Goal: Task Accomplishment & Management: Use online tool/utility

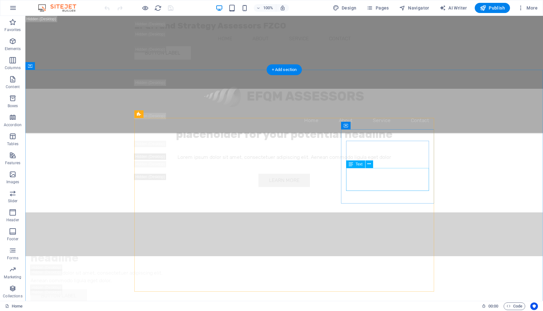
scroll to position [1976, 0]
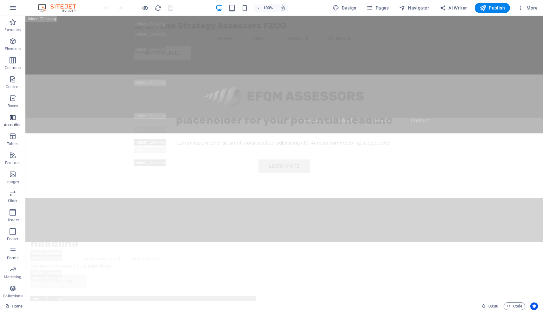
click at [13, 121] on icon "button" at bounding box center [13, 118] width 8 height 8
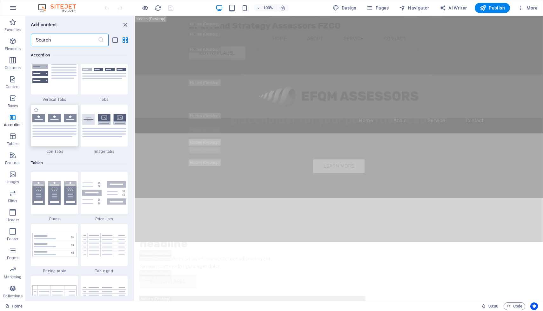
scroll to position [2088, 0]
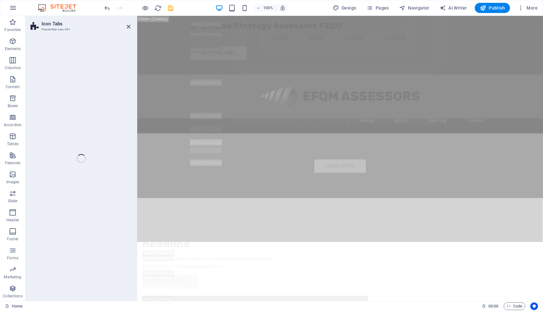
select select "rem"
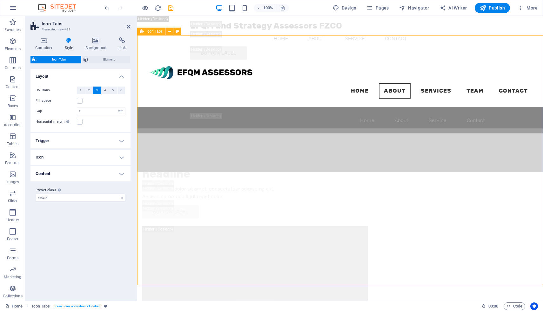
scroll to position [1921, 0]
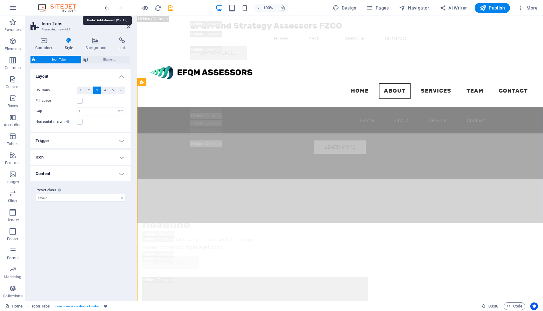
click at [107, 9] on icon "undo" at bounding box center [106, 7] width 7 height 7
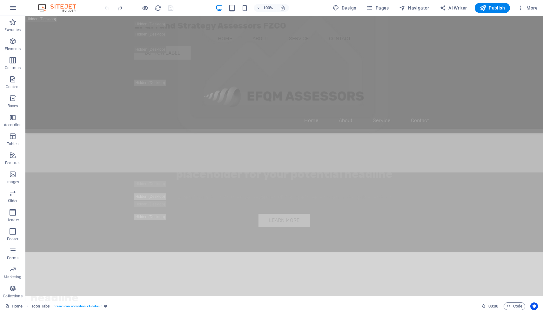
scroll to position [1959, 0]
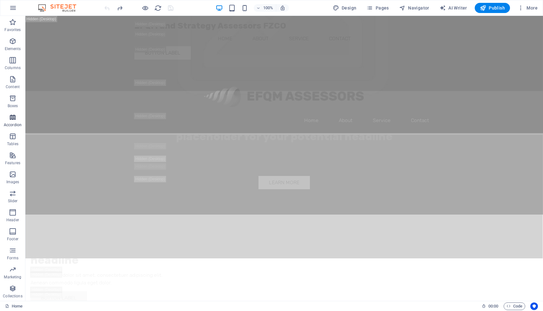
click at [10, 122] on span "Accordion" at bounding box center [12, 121] width 25 height 15
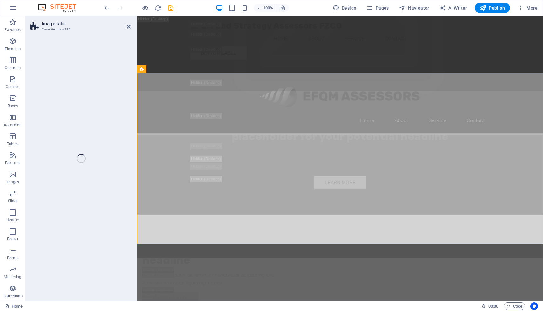
scroll to position [2220, 0]
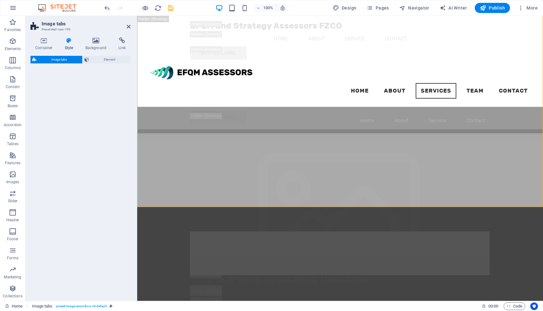
select select "rem"
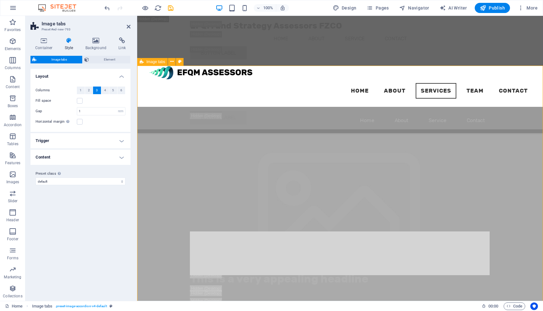
scroll to position [2190, 0]
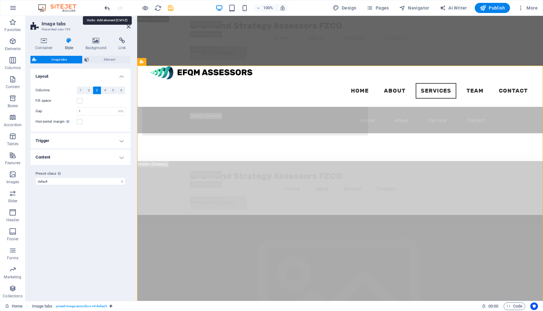
click at [107, 7] on icon "undo" at bounding box center [106, 7] width 7 height 7
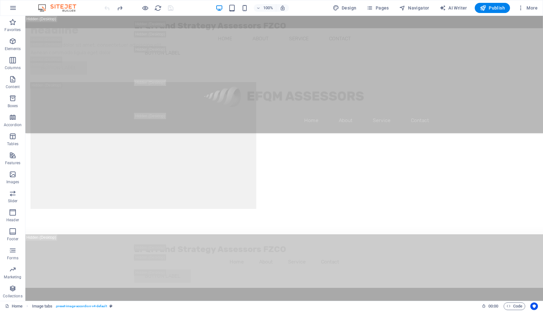
scroll to position [2227, 0]
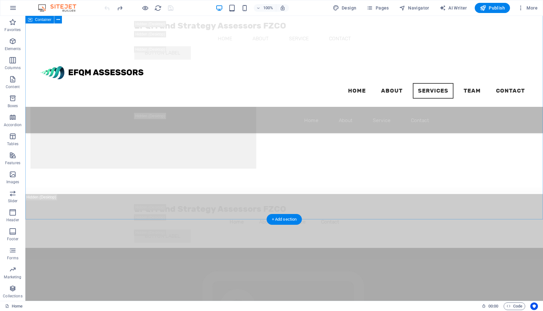
scroll to position [2036, 0]
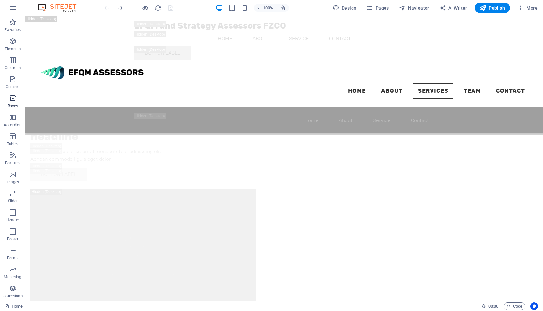
click at [14, 101] on icon "button" at bounding box center [13, 99] width 8 height 8
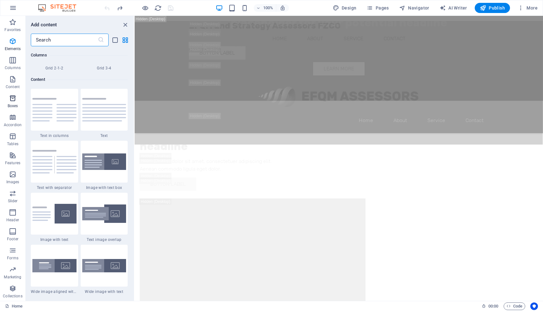
scroll to position [1751, 0]
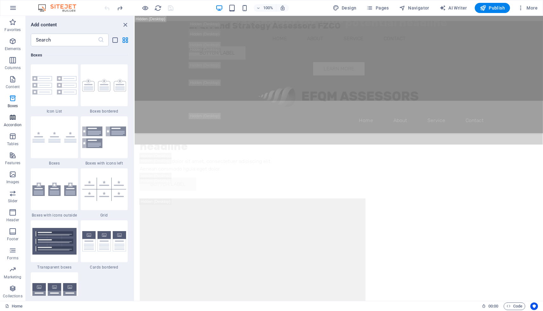
click at [10, 117] on icon "button" at bounding box center [13, 118] width 8 height 8
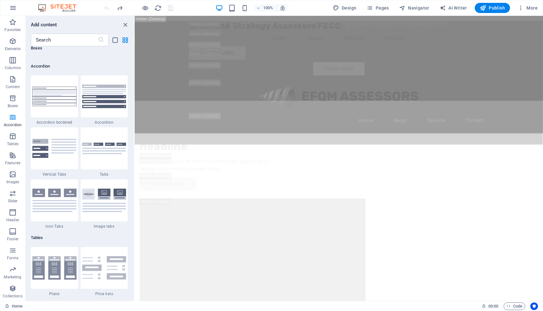
scroll to position [2027, 0]
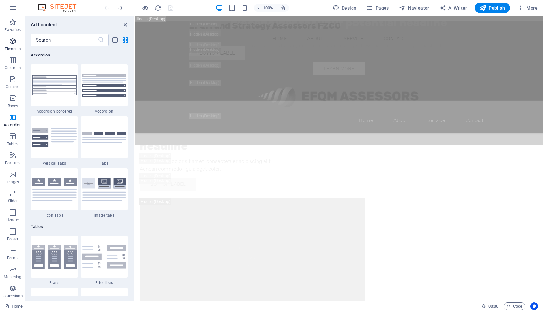
click at [14, 48] on p "Elements" at bounding box center [13, 48] width 16 height 5
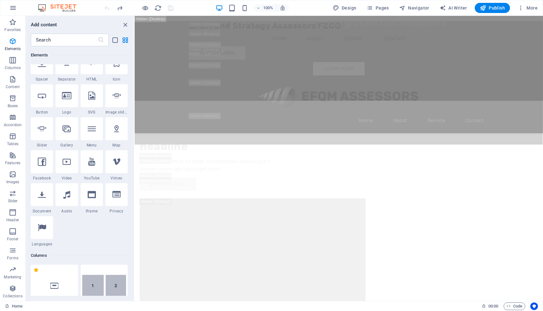
scroll to position [122, 0]
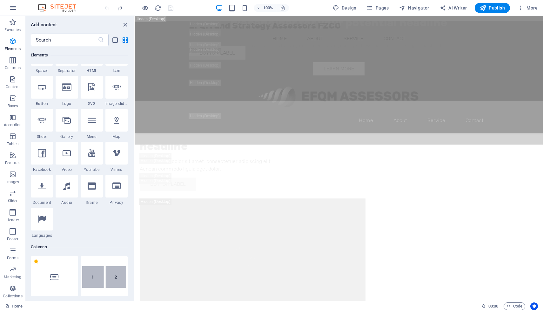
click at [97, 219] on div "1 Star Headline 1 Star Text 1 Star Image 1 Star Container 1 Star Spacer 1 Star …" at bounding box center [79, 124] width 97 height 229
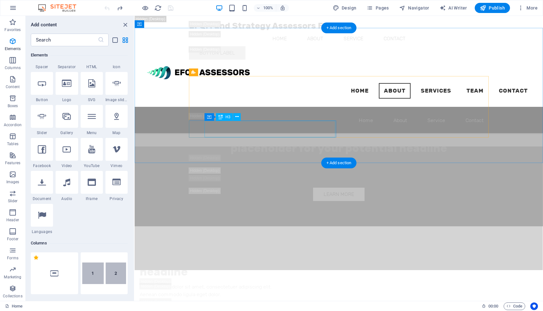
scroll to position [1845, 0]
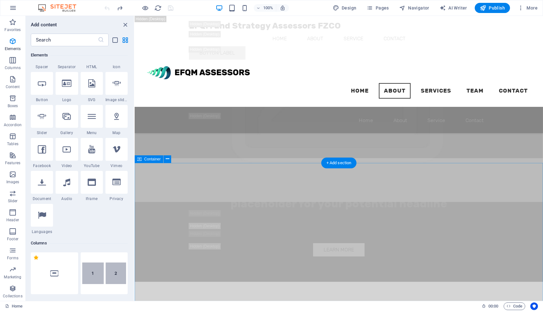
click at [167, 160] on icon at bounding box center [167, 159] width 3 height 7
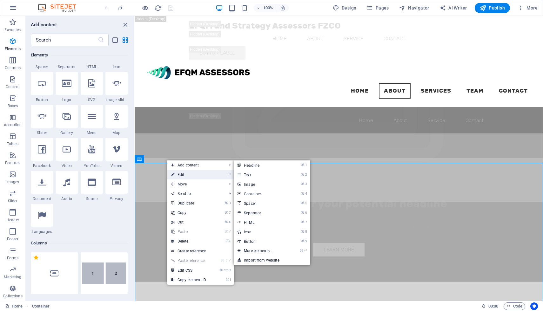
click at [179, 175] on link "⏎ Edit" at bounding box center [188, 175] width 43 height 10
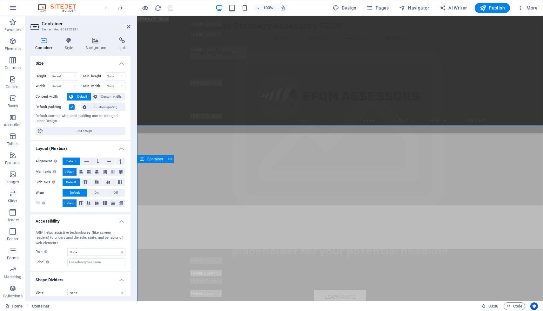
scroll to position [1882, 0]
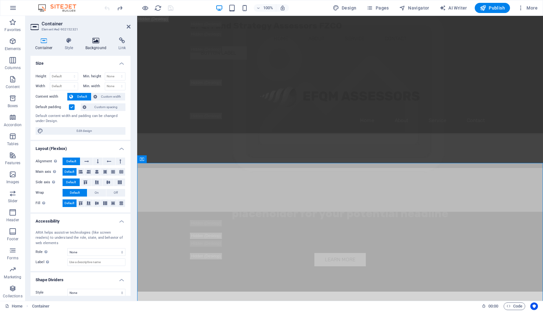
click at [97, 42] on icon at bounding box center [96, 40] width 31 height 6
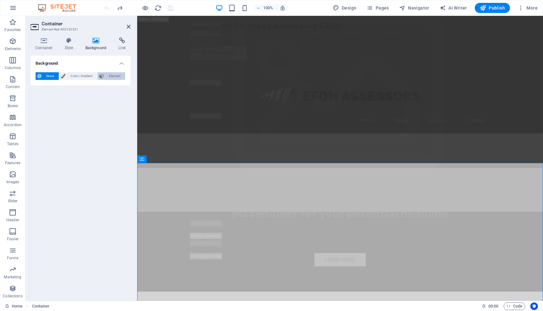
click at [108, 76] on span "Element" at bounding box center [114, 76] width 17 height 8
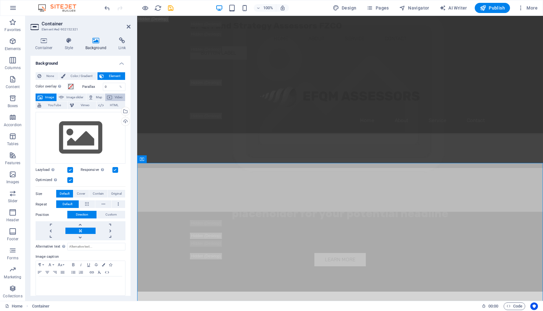
click at [114, 96] on span "Video" at bounding box center [118, 98] width 9 height 8
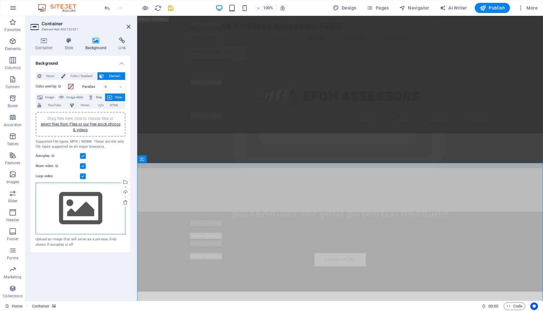
click at [81, 202] on div "Drag files here, click to choose files or select files from Files or our free s…" at bounding box center [81, 209] width 90 height 52
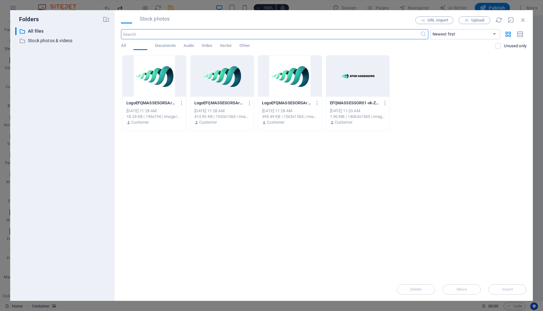
scroll to position [2114, 0]
click at [211, 46] on span "Video" at bounding box center [207, 46] width 10 height 9
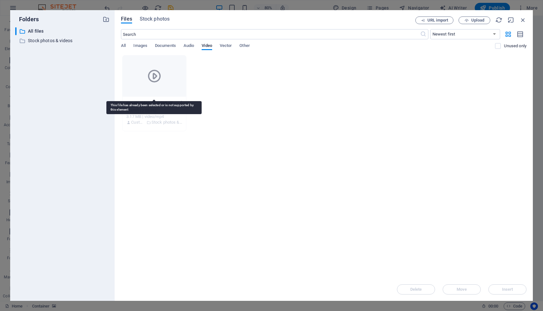
click at [163, 73] on div at bounding box center [154, 76] width 63 height 41
click at [141, 77] on div at bounding box center [154, 76] width 63 height 41
click at [155, 75] on icon at bounding box center [154, 76] width 15 height 15
click at [193, 45] on span "Audio" at bounding box center [188, 46] width 10 height 9
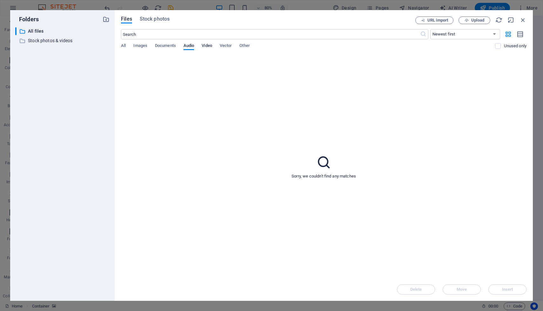
click at [210, 45] on span "Video" at bounding box center [207, 46] width 10 height 9
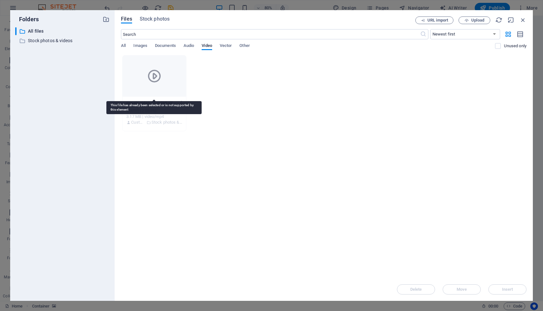
click at [154, 79] on icon at bounding box center [154, 76] width 15 height 15
click at [327, 32] on input "text" at bounding box center [270, 34] width 299 height 10
click at [159, 17] on span "Stock photos" at bounding box center [155, 19] width 30 height 8
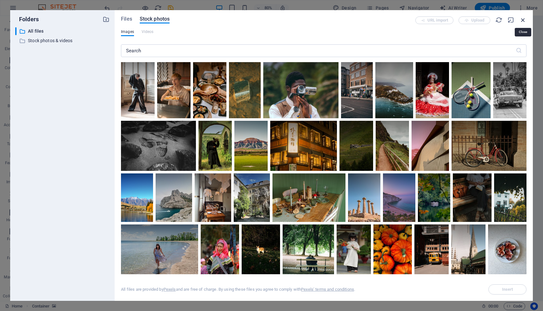
click at [524, 20] on icon "button" at bounding box center [522, 20] width 7 height 7
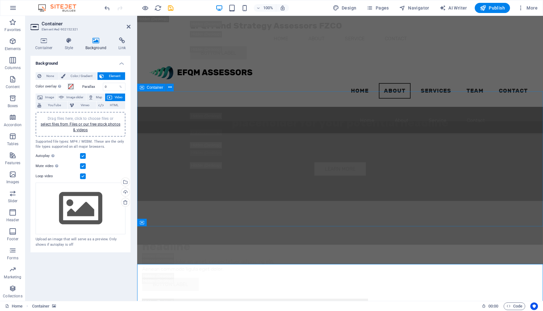
scroll to position [1781, 0]
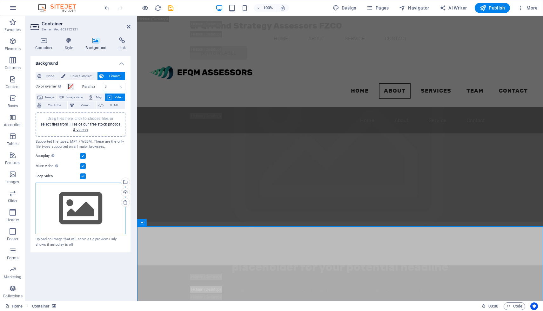
drag, startPoint x: 96, startPoint y: 210, endPoint x: 31, endPoint y: 185, distance: 69.7
click at [96, 210] on div "Drag files here, click to choose files or select files from Files or our free s…" at bounding box center [81, 209] width 90 height 52
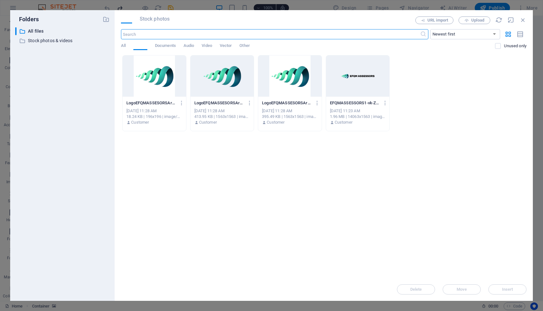
scroll to position [2051, 0]
click at [210, 45] on span "Video" at bounding box center [207, 46] width 10 height 9
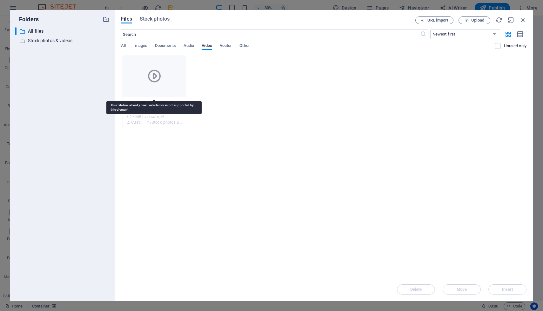
click at [159, 79] on icon at bounding box center [154, 76] width 15 height 15
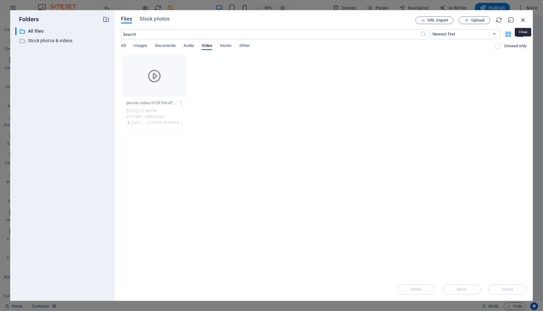
drag, startPoint x: 523, startPoint y: 20, endPoint x: 243, endPoint y: 4, distance: 279.4
click at [523, 20] on icon "button" at bounding box center [522, 20] width 7 height 7
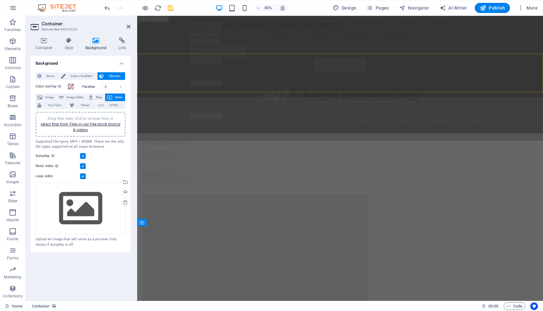
scroll to position [1819, 0]
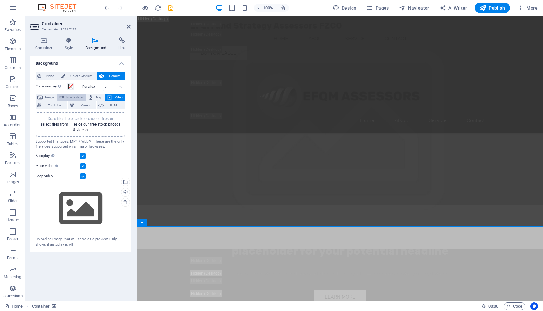
click at [72, 96] on span "Image slider" at bounding box center [75, 98] width 18 height 8
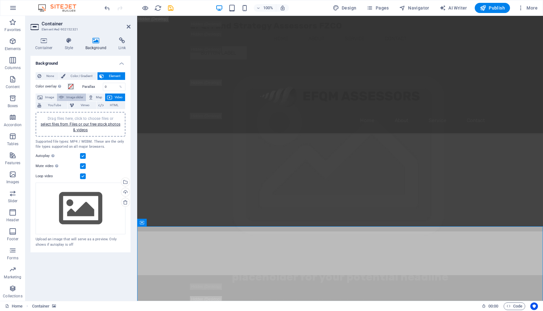
select select "ms"
select select "s"
select select "progressive"
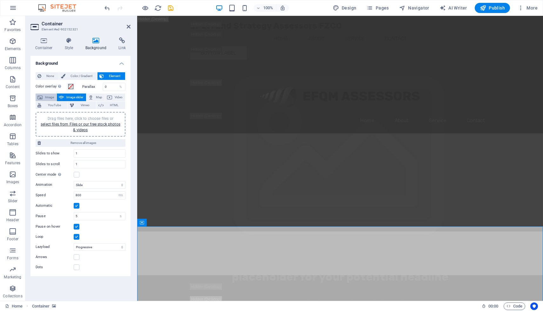
click at [48, 94] on span "Image" at bounding box center [49, 98] width 10 height 8
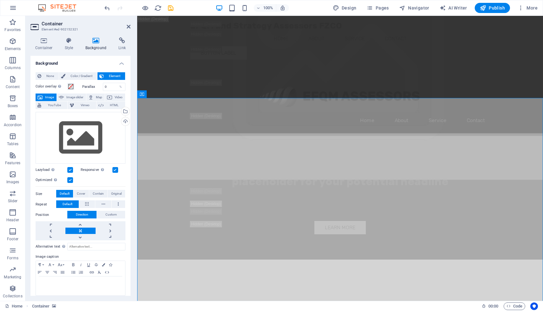
scroll to position [1947, 0]
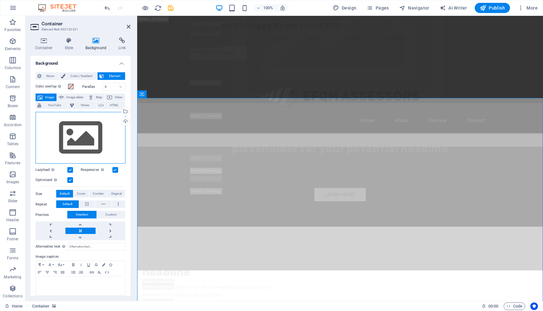
click at [79, 143] on div "Drag files here, click to choose files or select files from Files or our free s…" at bounding box center [81, 138] width 90 height 52
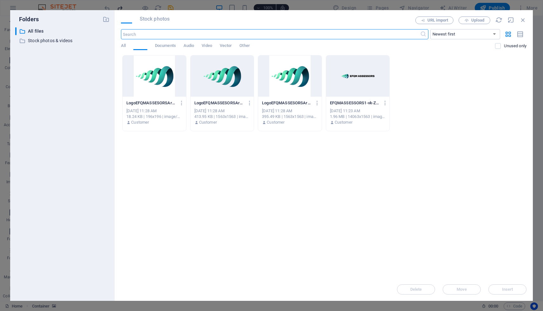
scroll to position [2180, 0]
click at [151, 70] on div at bounding box center [154, 76] width 63 height 41
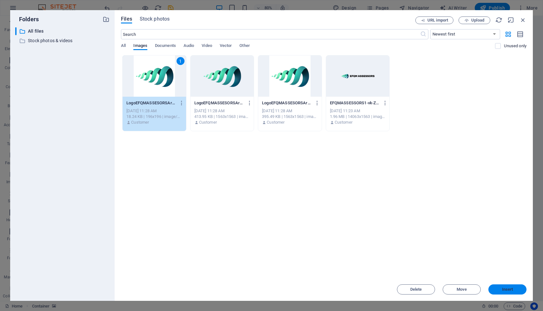
drag, startPoint x: 503, startPoint y: 290, endPoint x: 297, endPoint y: 206, distance: 221.5
click at [503, 290] on span "Insert" at bounding box center [507, 290] width 11 height 4
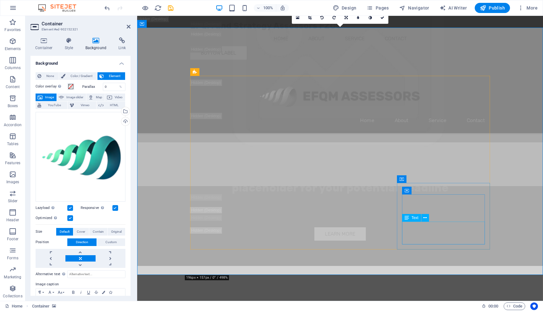
scroll to position [2018, 0]
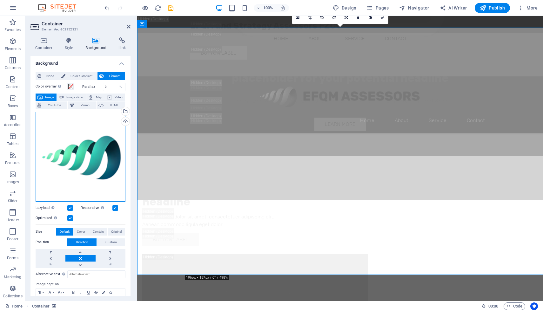
click at [84, 146] on div "Drag files here, click to choose files or select files from Files or our free s…" at bounding box center [81, 157] width 90 height 90
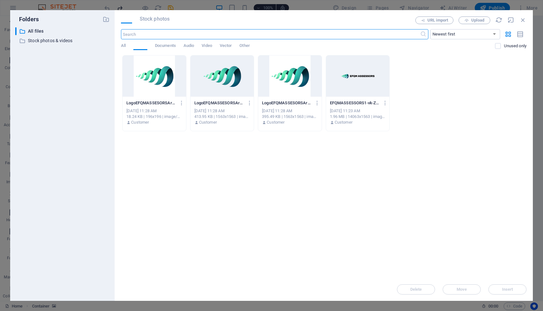
scroll to position [2250, 0]
click at [186, 43] on span "Audio" at bounding box center [188, 46] width 10 height 9
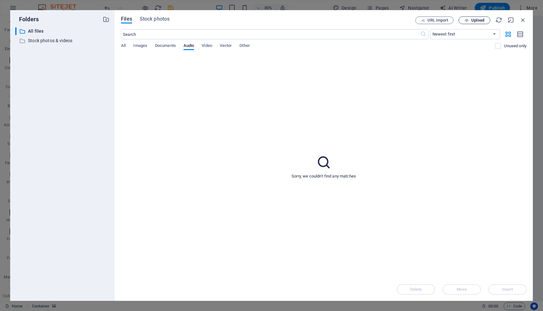
click at [470, 21] on span "Upload" at bounding box center [474, 20] width 26 height 4
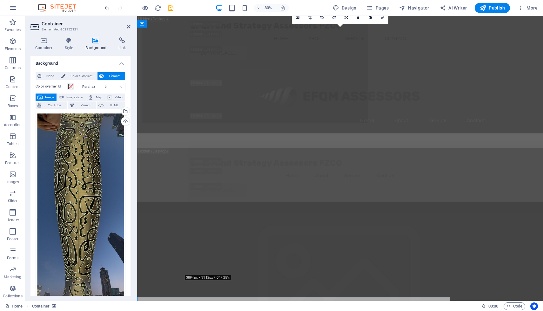
scroll to position [2018, 0]
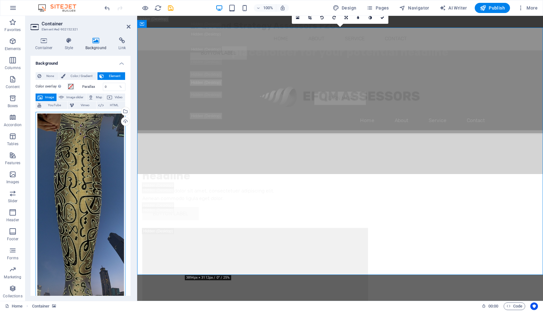
click at [82, 156] on div "Drag files here, click to choose files or select files from Files or our free s…" at bounding box center [81, 227] width 90 height 230
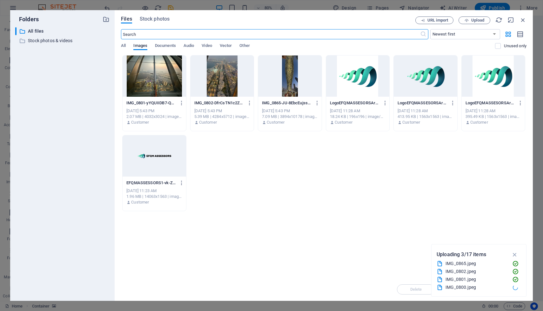
scroll to position [2250, 0]
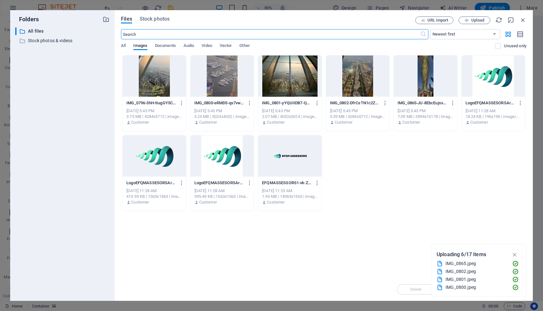
click at [289, 77] on div at bounding box center [289, 76] width 63 height 41
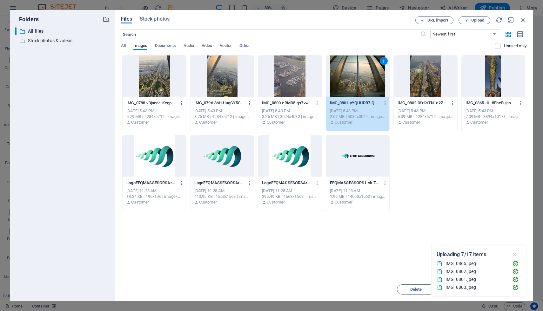
click at [515, 255] on icon "button" at bounding box center [514, 254] width 7 height 7
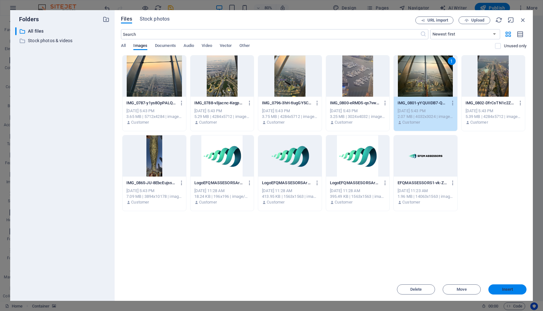
drag, startPoint x: 512, startPoint y: 289, endPoint x: 271, endPoint y: 225, distance: 248.7
click at [512, 289] on span "Insert" at bounding box center [507, 290] width 11 height 4
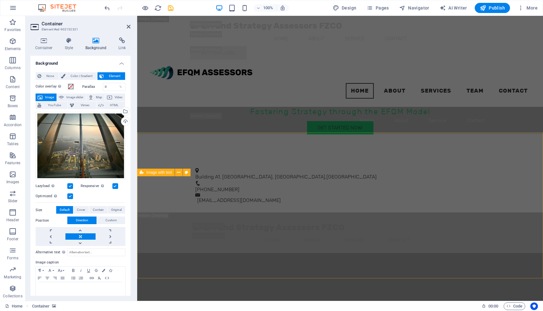
scroll to position [1316, 0]
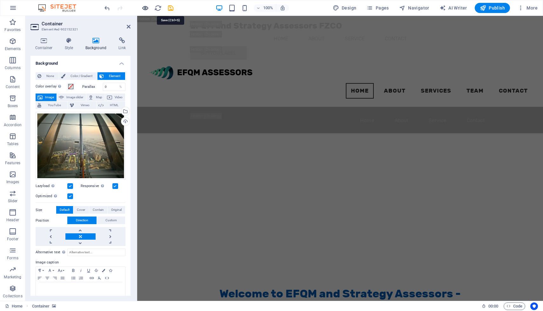
click at [169, 9] on icon "save" at bounding box center [170, 7] width 7 height 7
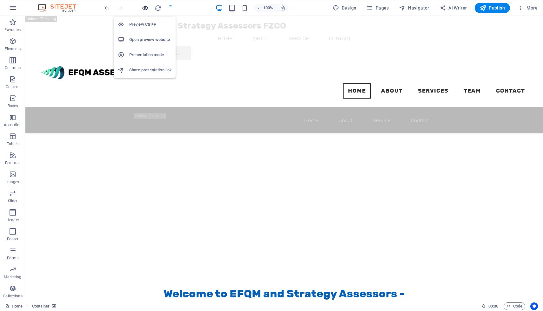
checkbox input "false"
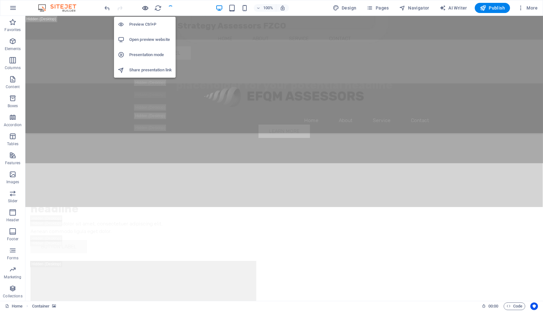
click at [142, 7] on icon "button" at bounding box center [145, 7] width 7 height 7
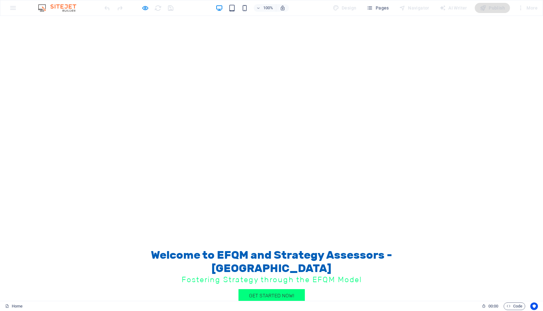
scroll to position [388, 0]
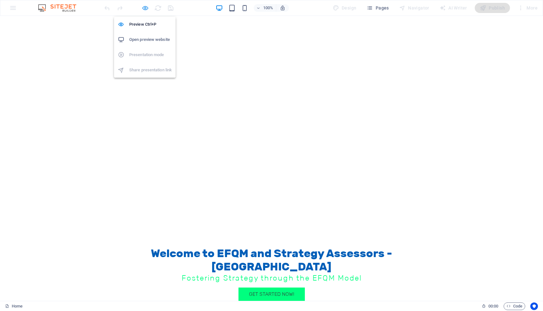
click at [147, 9] on icon "button" at bounding box center [145, 7] width 7 height 7
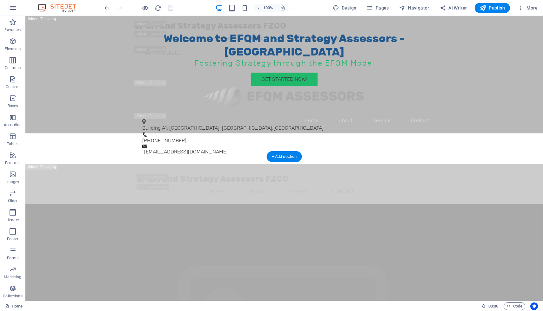
scroll to position [1900, 0]
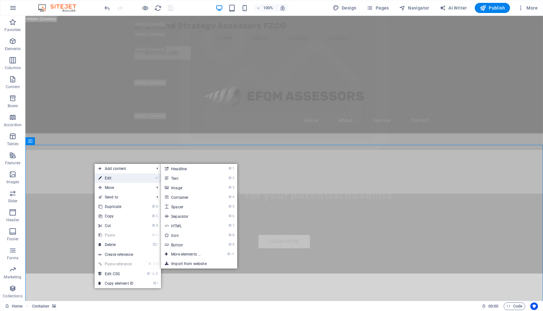
click at [105, 180] on link "⏎ Edit" at bounding box center [116, 179] width 43 height 10
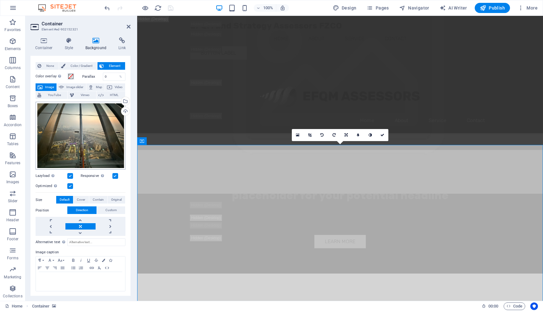
scroll to position [0, 0]
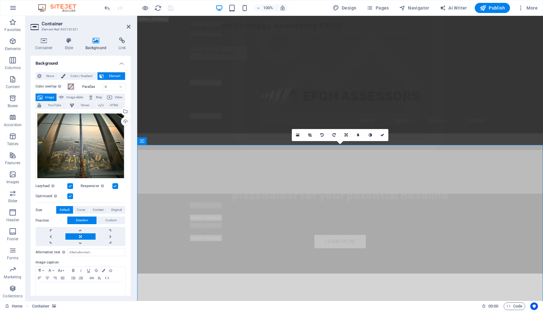
click at [70, 87] on span at bounding box center [70, 86] width 5 height 5
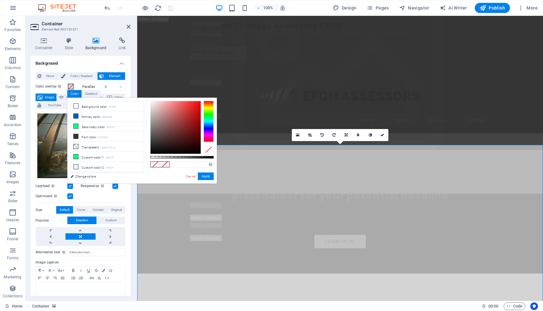
click at [70, 87] on span at bounding box center [70, 86] width 5 height 5
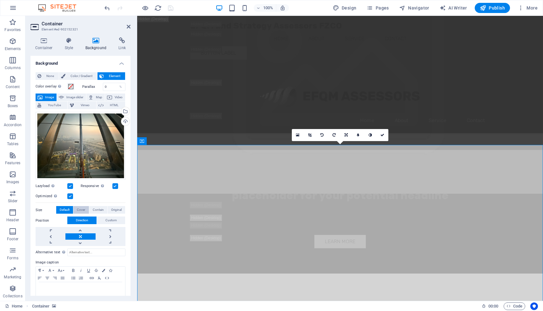
click at [78, 207] on span "Cover" at bounding box center [81, 210] width 8 height 8
click at [93, 208] on span "Contain" at bounding box center [98, 210] width 11 height 8
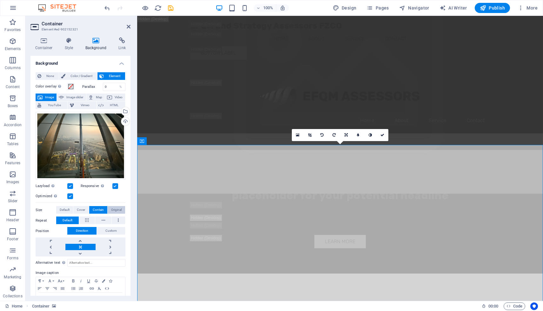
click at [109, 210] on button "Original" at bounding box center [116, 210] width 17 height 8
click at [67, 210] on span "Default" at bounding box center [65, 210] width 10 height 8
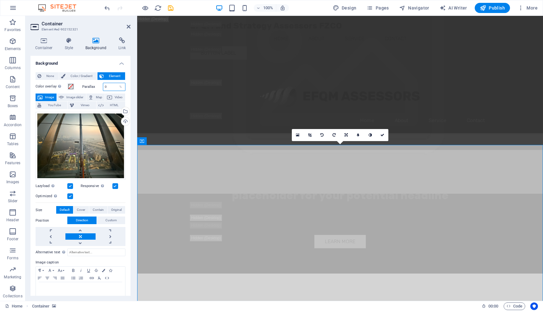
click at [110, 88] on input "0" at bounding box center [114, 87] width 22 height 8
click at [116, 86] on div "%" at bounding box center [120, 87] width 9 height 8
click at [106, 88] on input "20" at bounding box center [114, 87] width 22 height 8
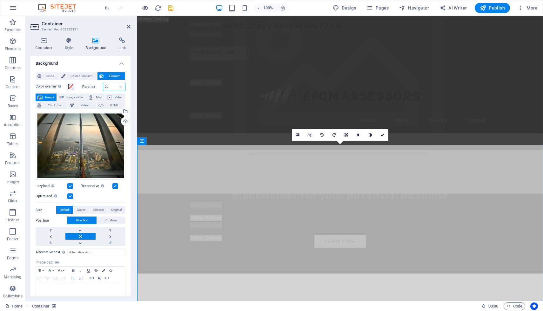
click at [106, 88] on input "20" at bounding box center [114, 87] width 22 height 8
click at [104, 86] on input "30" at bounding box center [114, 87] width 22 height 8
type input "0"
click at [71, 86] on span at bounding box center [70, 86] width 5 height 5
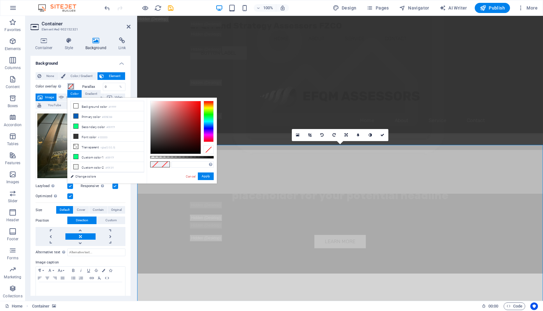
click at [71, 86] on span at bounding box center [70, 86] width 5 height 5
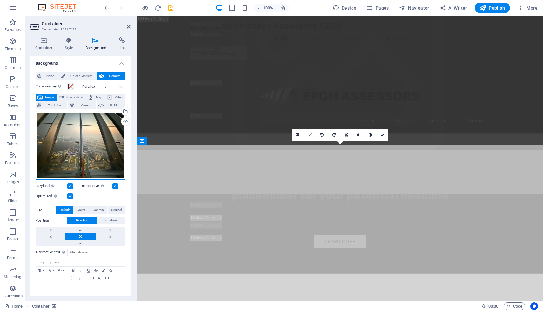
click at [72, 136] on div "Drag files here, click to choose files or select files from Files or our free s…" at bounding box center [81, 146] width 90 height 68
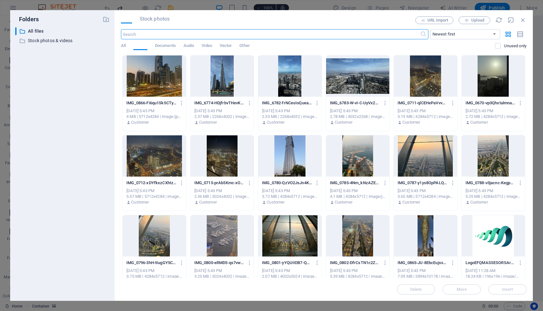
scroll to position [2133, 0]
click at [495, 161] on div at bounding box center [493, 156] width 63 height 41
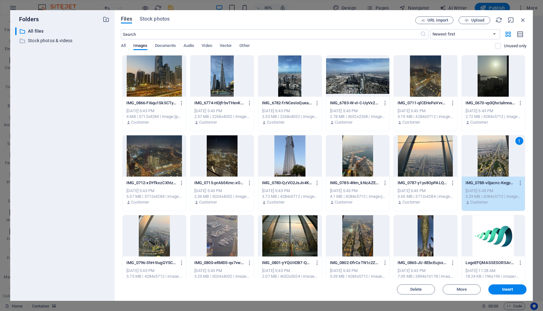
click at [495, 161] on div "1" at bounding box center [493, 156] width 63 height 41
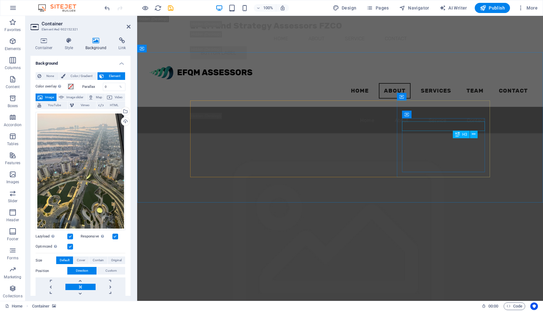
scroll to position [1670, 0]
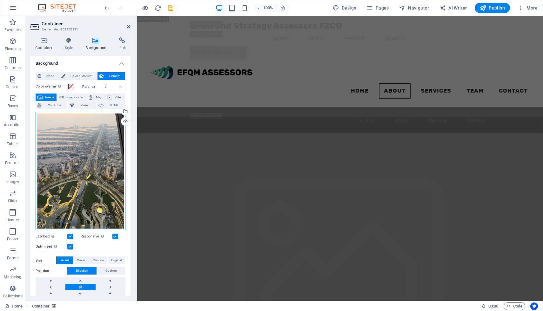
click at [86, 178] on div "Drag files here, click to choose files or select files from Files or our free s…" at bounding box center [81, 171] width 90 height 119
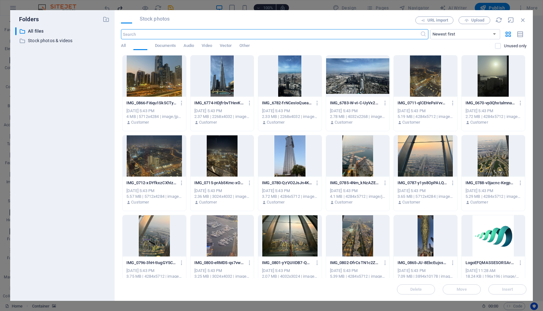
scroll to position [1940, 0]
click at [290, 151] on div at bounding box center [289, 156] width 63 height 41
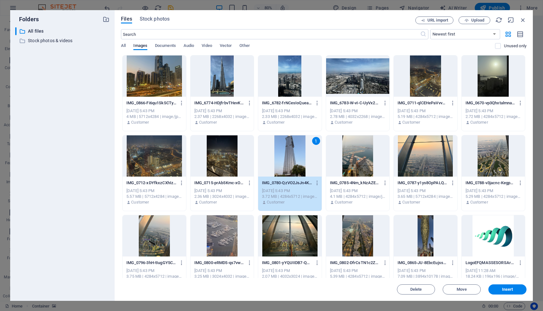
click at [290, 151] on div "1" at bounding box center [289, 156] width 63 height 41
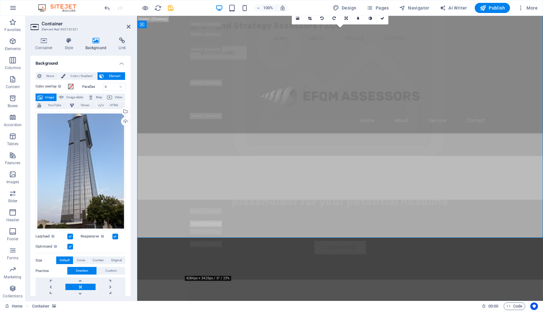
scroll to position [2017, 0]
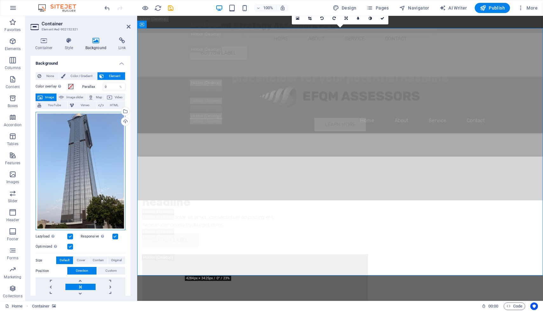
drag, startPoint x: 75, startPoint y: 184, endPoint x: 170, endPoint y: 147, distance: 101.7
click at [75, 184] on div "Drag files here, click to choose files or select files from Files or our free s…" at bounding box center [81, 171] width 90 height 119
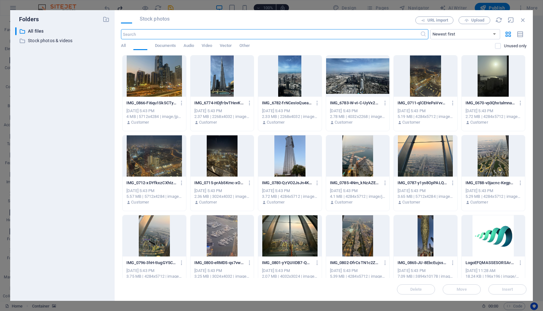
scroll to position [2249, 0]
click at [498, 68] on div at bounding box center [493, 76] width 63 height 41
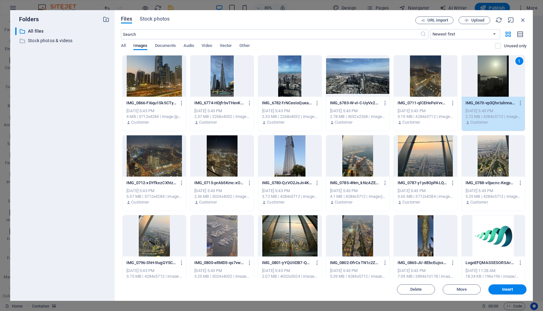
click at [498, 68] on div "1" at bounding box center [493, 76] width 63 height 41
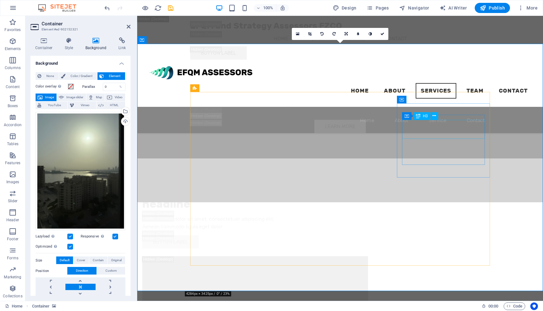
scroll to position [1907, 0]
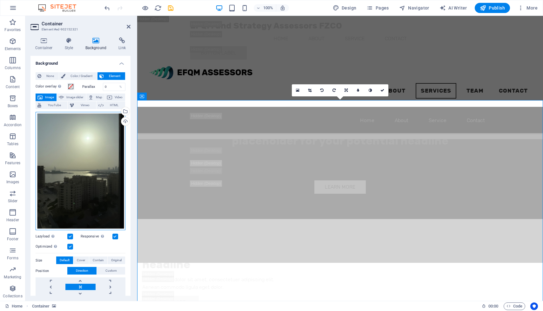
click at [100, 169] on div "Drag files here, click to choose files or select files from Files or our free s…" at bounding box center [81, 171] width 90 height 119
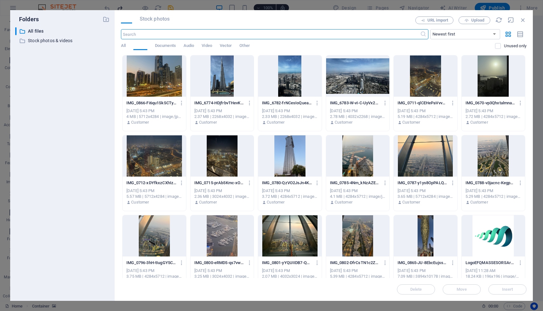
scroll to position [2177, 0]
click at [493, 150] on div at bounding box center [493, 156] width 63 height 41
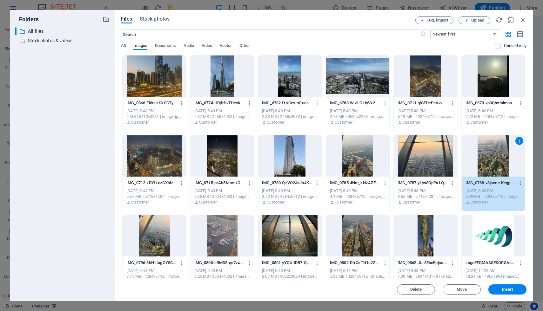
click at [493, 150] on div "1" at bounding box center [493, 156] width 63 height 41
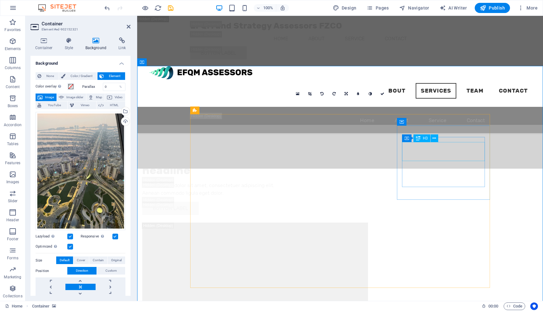
scroll to position [1941, 0]
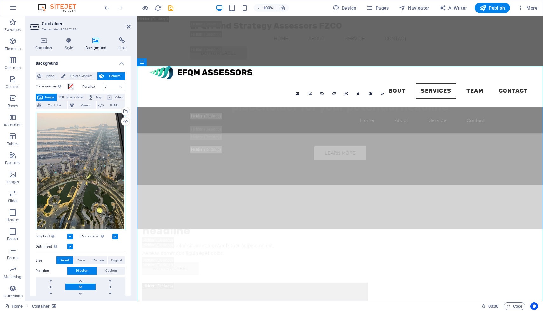
click at [98, 176] on div "Drag files here, click to choose files or select files from Files or our free s…" at bounding box center [81, 171] width 90 height 119
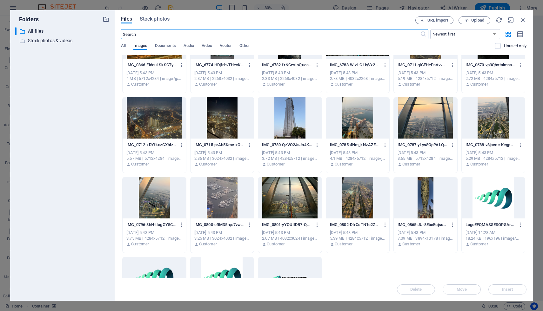
scroll to position [41, 0]
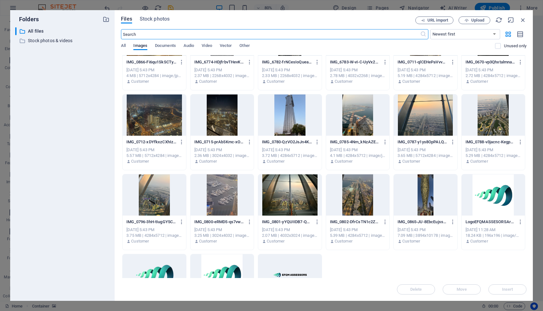
click at [162, 193] on div at bounding box center [154, 195] width 63 height 41
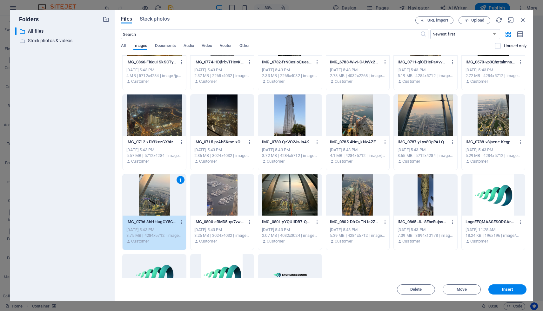
drag, startPoint x: 162, startPoint y: 193, endPoint x: 196, endPoint y: 101, distance: 98.2
click at [162, 193] on div "1" at bounding box center [154, 195] width 63 height 41
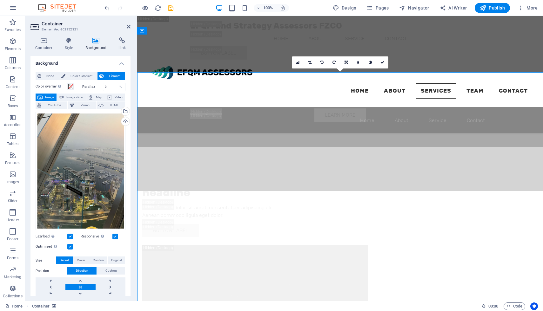
scroll to position [1973, 0]
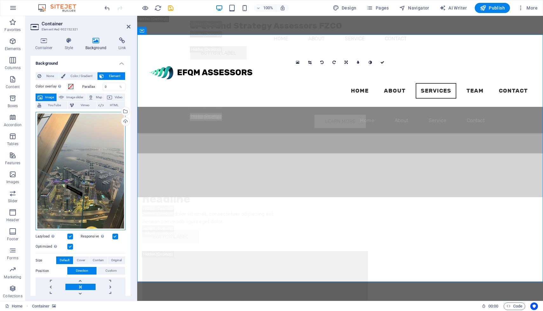
click at [94, 162] on div "Drag files here, click to choose files or select files from Files or our free s…" at bounding box center [81, 171] width 90 height 119
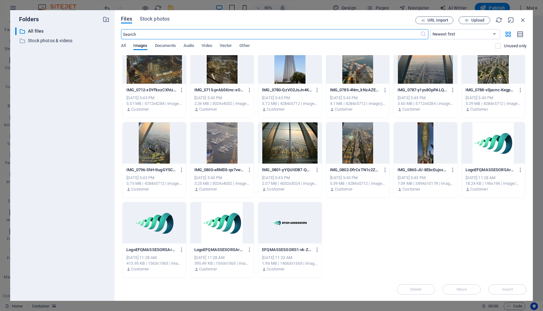
scroll to position [0, 0]
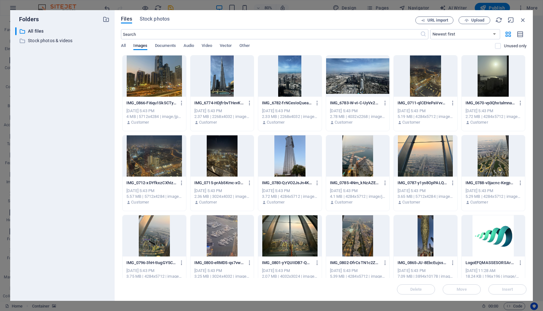
click at [353, 68] on div at bounding box center [357, 76] width 63 height 41
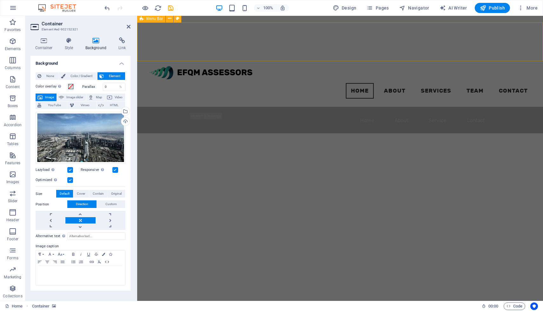
scroll to position [1108, 0]
click at [347, 8] on span "Design" at bounding box center [345, 8] width 24 height 6
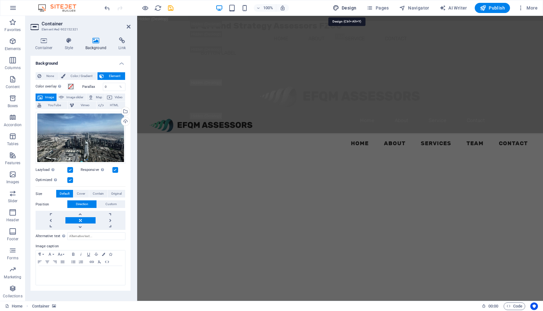
select select "200"
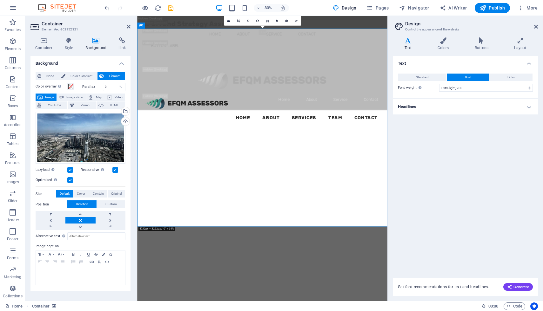
scroll to position [2246, 0]
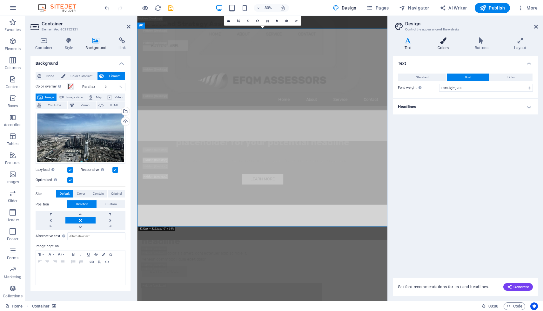
click at [443, 43] on icon at bounding box center [443, 40] width 35 height 6
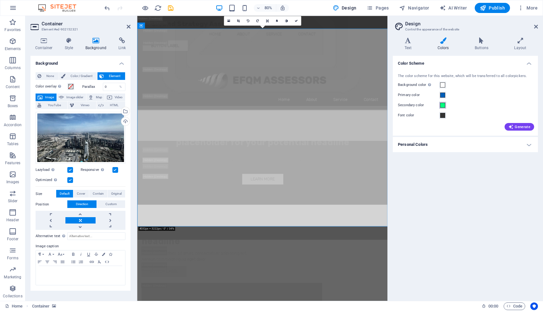
click at [443, 106] on span at bounding box center [442, 105] width 5 height 5
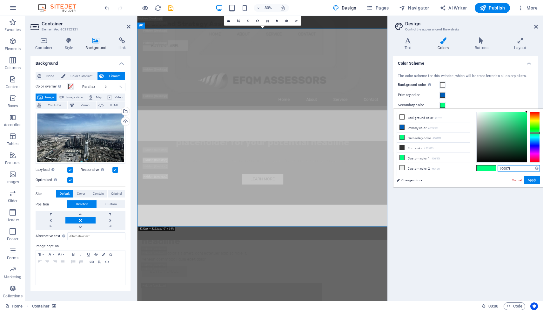
click at [505, 169] on input "#00ff7f" at bounding box center [518, 168] width 42 height 6
paste input "2E8B57"
type input "#2e8b57"
click at [532, 182] on button "Apply" at bounding box center [532, 180] width 16 height 8
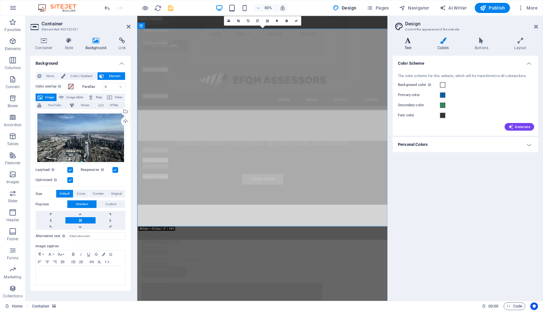
click at [407, 49] on h4 "Text" at bounding box center [409, 43] width 33 height 13
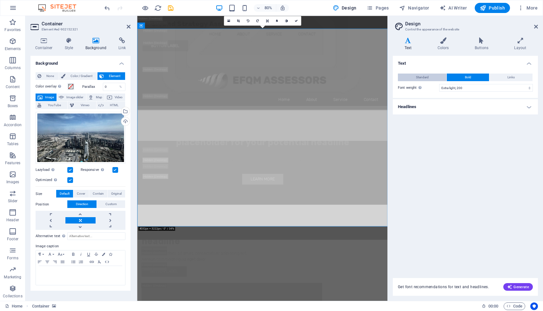
click at [407, 77] on button "Standard" at bounding box center [422, 78] width 49 height 8
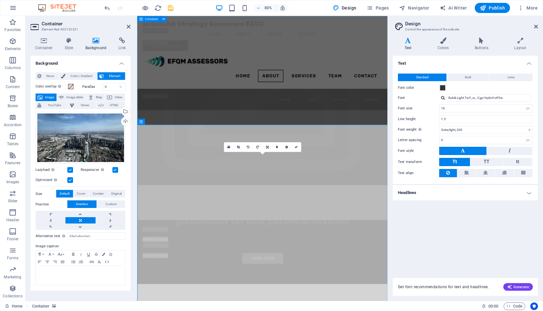
scroll to position [2088, 0]
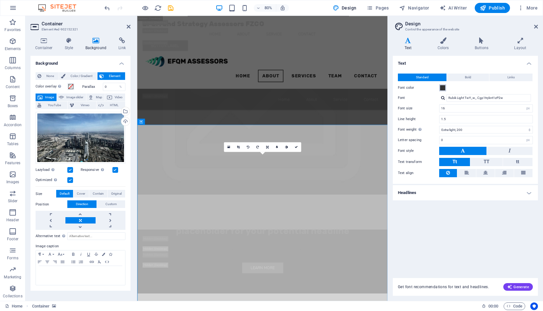
click at [443, 89] on span at bounding box center [442, 87] width 5 height 5
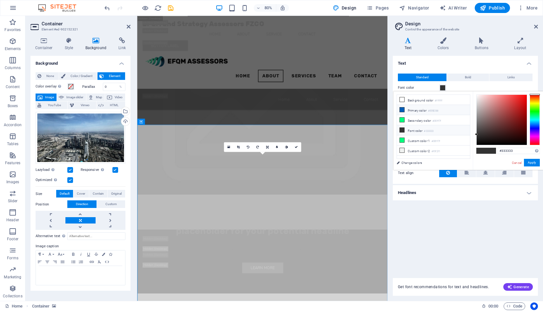
click at [420, 111] on li "Primary color #005EB8" at bounding box center [433, 110] width 73 height 10
type input "#005eb8"
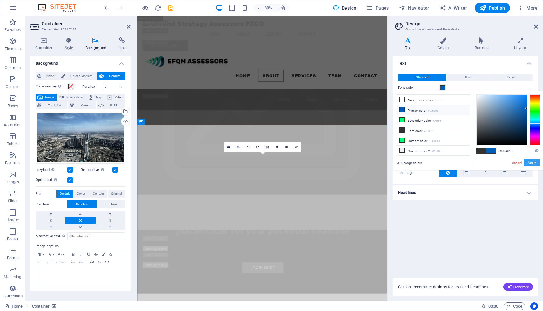
click at [533, 163] on button "Apply" at bounding box center [532, 163] width 16 height 8
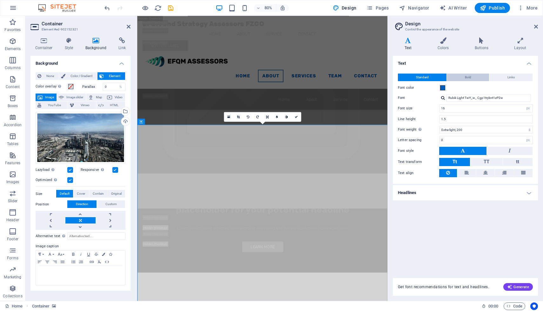
click at [471, 78] on button "Bold" at bounding box center [468, 78] width 42 height 8
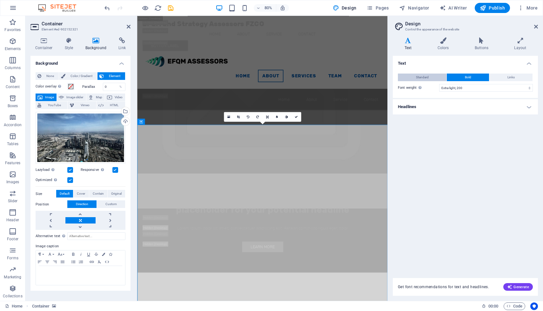
click at [425, 76] on span "Standard" at bounding box center [422, 78] width 13 height 8
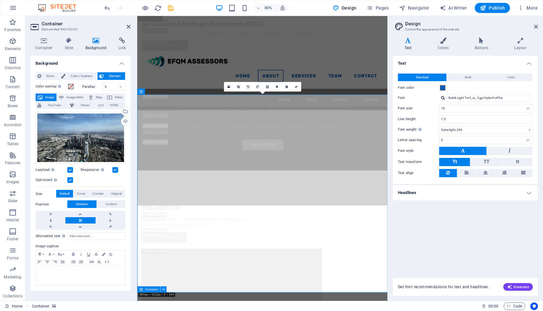
scroll to position [2077, 0]
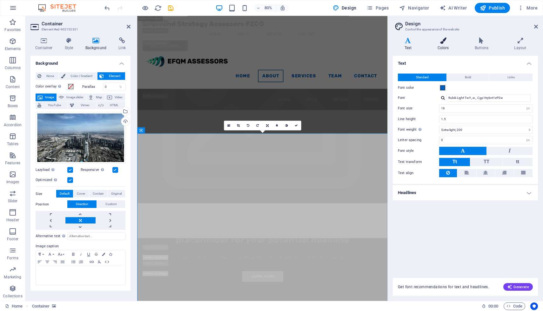
click at [442, 45] on h4 "Colors" at bounding box center [444, 43] width 37 height 13
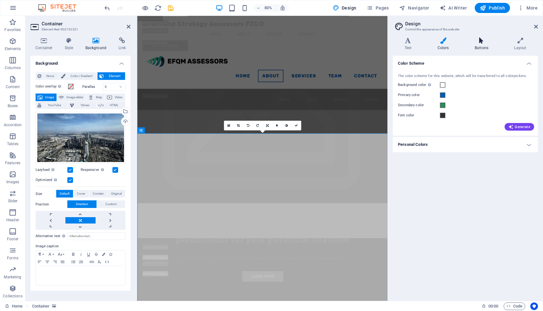
click at [483, 46] on h4 "Buttons" at bounding box center [482, 43] width 39 height 13
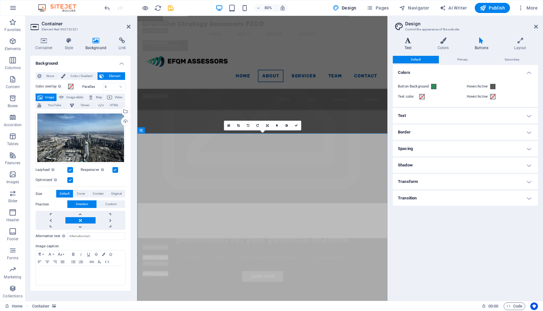
click at [411, 44] on h4 "Text" at bounding box center [409, 43] width 33 height 13
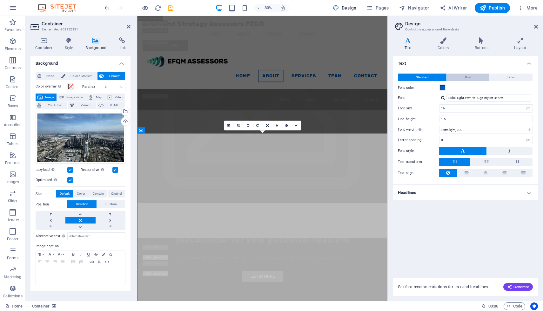
click at [462, 77] on button "Bold" at bounding box center [468, 78] width 42 height 8
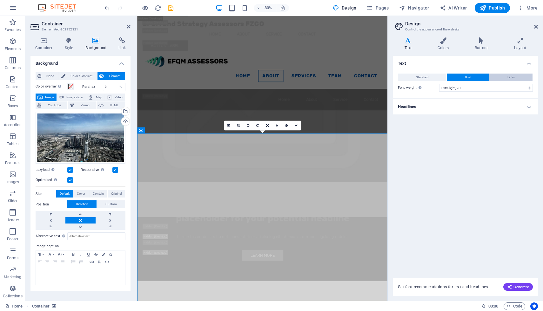
click at [511, 75] on span "Links" at bounding box center [510, 78] width 7 height 8
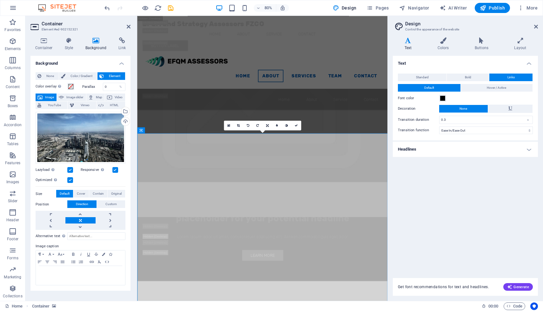
click at [412, 43] on icon at bounding box center [408, 40] width 30 height 6
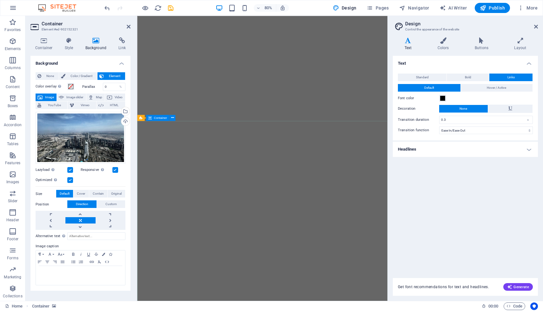
select select "ease-in-out"
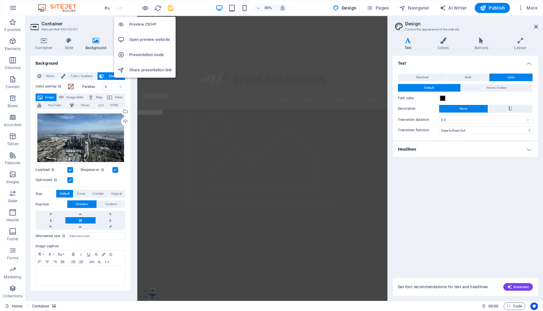
click at [143, 3] on div at bounding box center [138, 8] width 71 height 10
click at [145, 10] on icon "button" at bounding box center [145, 7] width 7 height 7
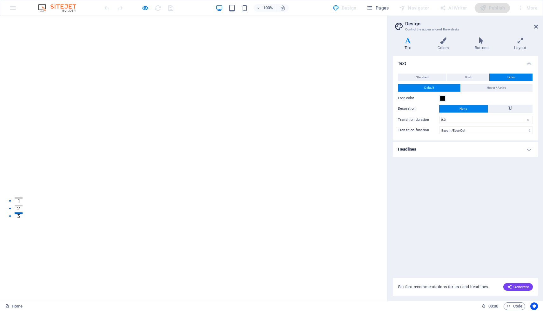
scroll to position [89, 0]
click at [488, 88] on span "Hover / Active" at bounding box center [496, 88] width 19 height 8
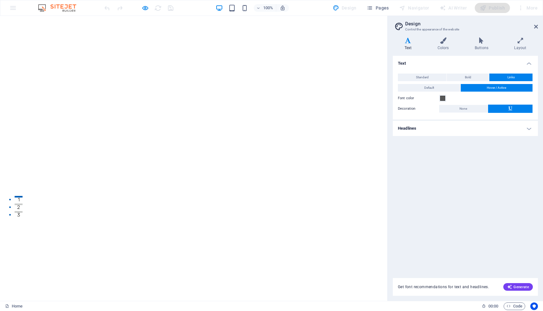
click at [441, 45] on h4 "Colors" at bounding box center [444, 43] width 37 height 13
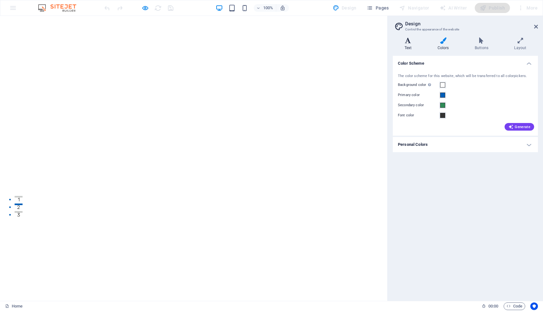
click at [409, 42] on icon at bounding box center [408, 40] width 30 height 6
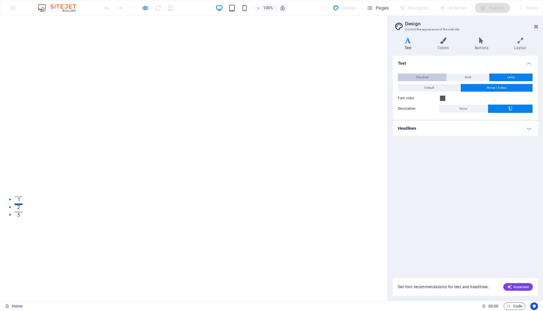
click at [422, 74] on span "Standard" at bounding box center [422, 78] width 13 height 8
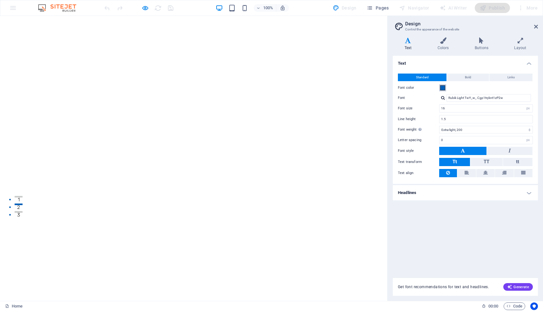
click at [443, 90] on span at bounding box center [442, 87] width 5 height 5
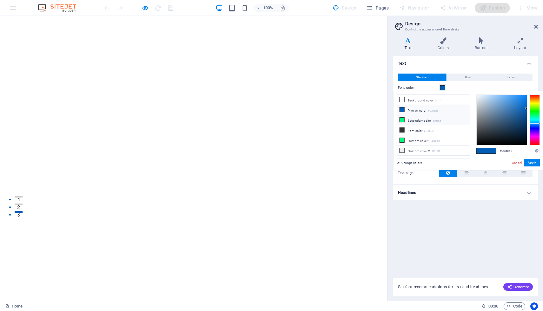
click at [403, 121] on icon at bounding box center [402, 120] width 4 height 4
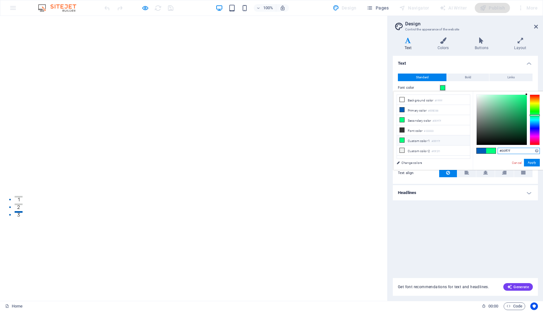
click at [503, 152] on input "#00ff7f" at bounding box center [518, 151] width 42 height 6
paste input "2E8B57"
click at [534, 162] on button "Apply" at bounding box center [532, 163] width 16 height 8
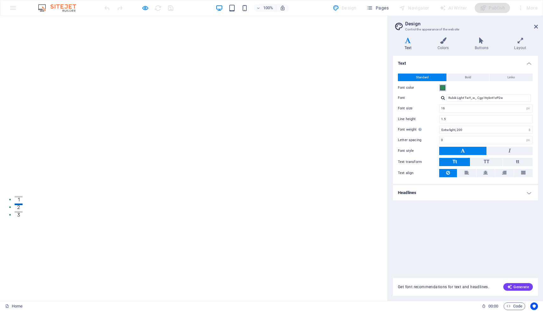
click at [442, 88] on span at bounding box center [442, 87] width 5 height 5
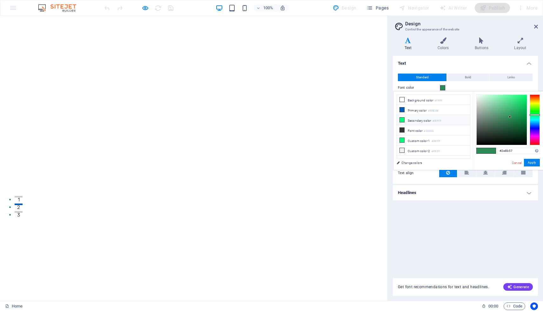
click at [402, 120] on icon at bounding box center [402, 120] width 4 height 4
click at [503, 152] on input "#00ff7f" at bounding box center [518, 151] width 42 height 6
paste input "2E8B57"
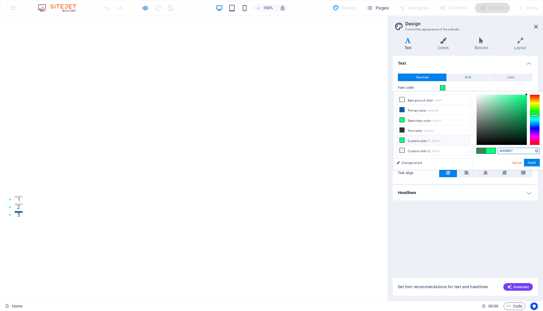
type input "#2e8b57"
click at [531, 162] on button "Apply" at bounding box center [532, 163] width 16 height 8
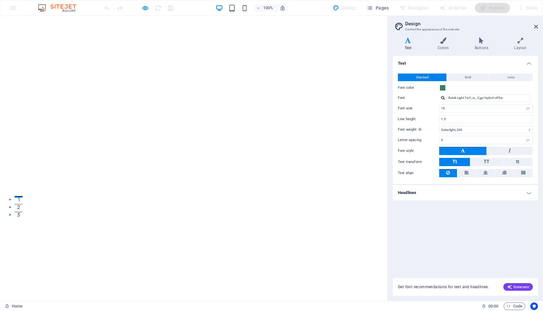
click at [469, 51] on div "Text Colors Buttons Layout Text Standard Bold Links Font color Font Rubik Light…" at bounding box center [465, 166] width 145 height 259
click at [483, 44] on h4 "Buttons" at bounding box center [482, 43] width 39 height 13
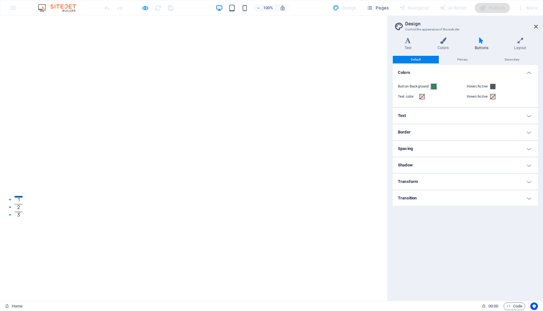
click at [434, 87] on span at bounding box center [433, 86] width 5 height 5
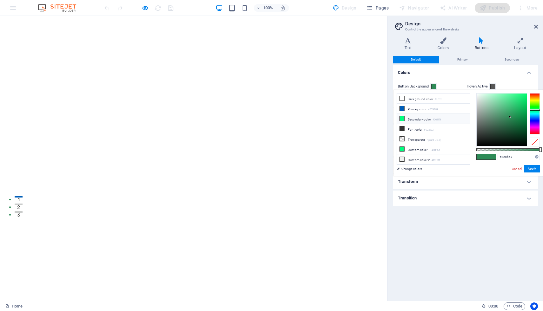
click at [404, 120] on span at bounding box center [401, 118] width 5 height 5
type input "#00ff7f"
click at [531, 169] on button "Apply" at bounding box center [532, 169] width 16 height 8
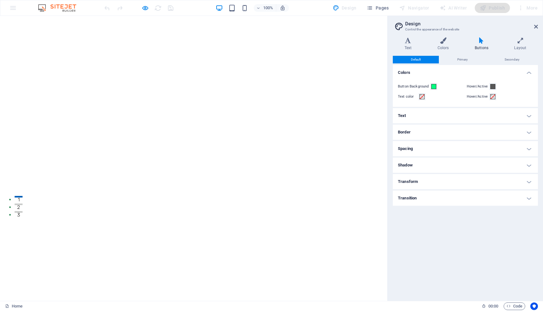
click at [480, 45] on h4 "Buttons" at bounding box center [482, 43] width 39 height 13
click at [422, 96] on span at bounding box center [421, 96] width 5 height 5
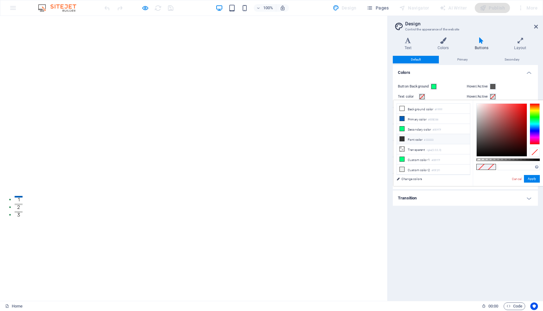
click at [403, 139] on icon at bounding box center [402, 139] width 4 height 4
type input "#333333"
click at [529, 177] on button "Apply" at bounding box center [532, 179] width 16 height 8
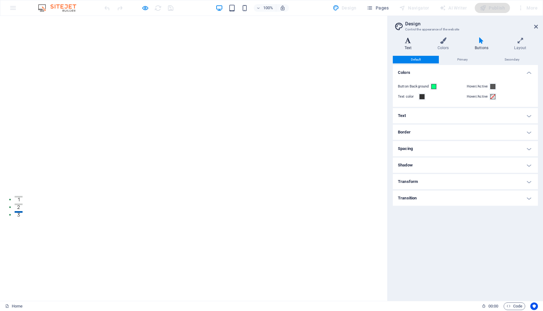
click at [411, 42] on icon at bounding box center [408, 40] width 30 height 6
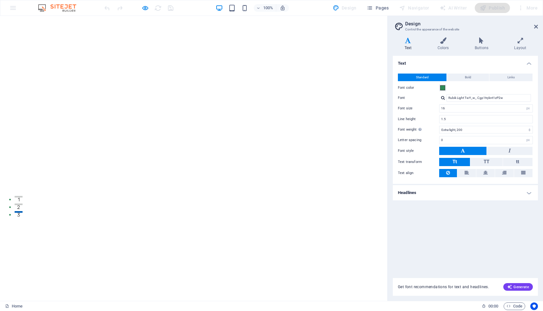
click at [430, 77] on button "Standard" at bounding box center [422, 78] width 49 height 8
click at [461, 76] on button "Bold" at bounding box center [468, 78] width 42 height 8
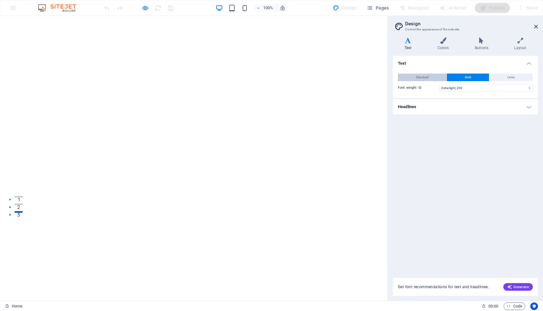
click at [415, 76] on button "Standard" at bounding box center [422, 78] width 49 height 8
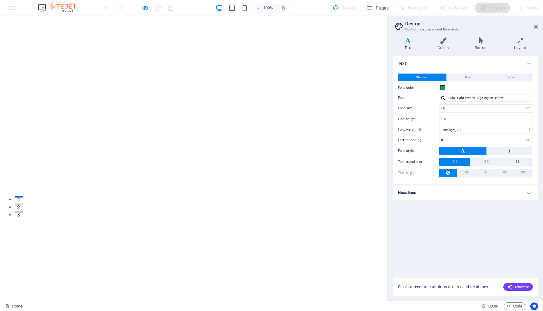
click at [406, 194] on h4 "Headlines" at bounding box center [465, 192] width 145 height 15
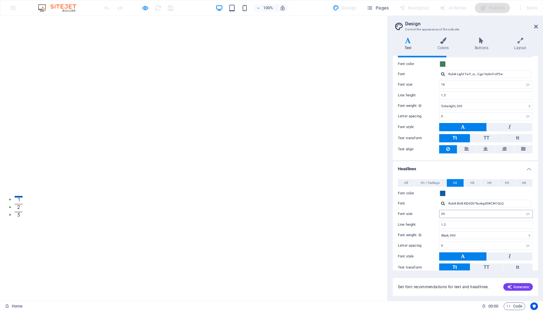
scroll to position [45, 0]
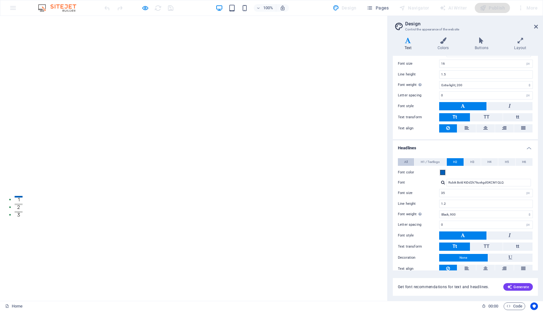
click at [403, 161] on button "All" at bounding box center [406, 162] width 16 height 8
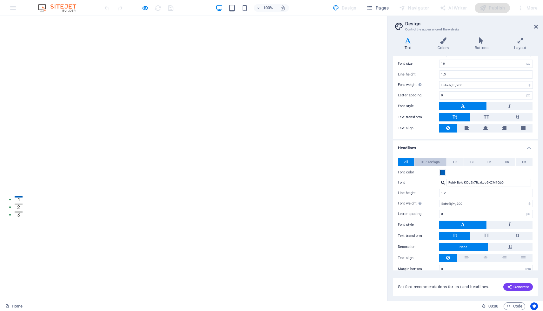
click at [426, 160] on span "H1 / Textlogo" at bounding box center [430, 162] width 19 height 8
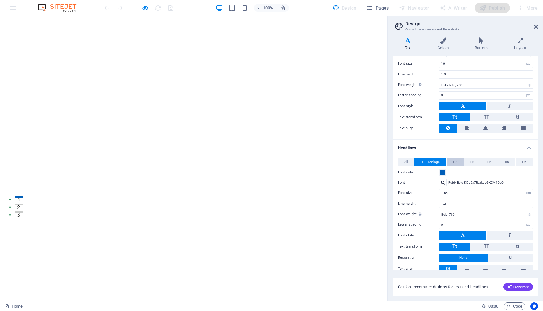
click at [454, 159] on span "H2" at bounding box center [455, 162] width 4 height 8
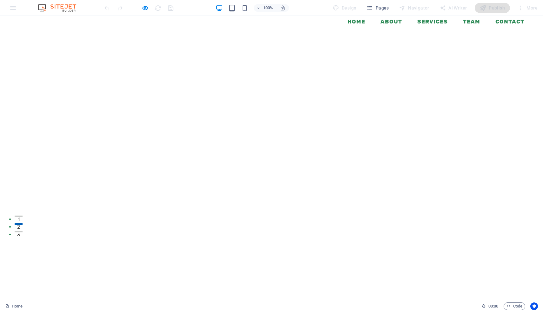
scroll to position [81, 0]
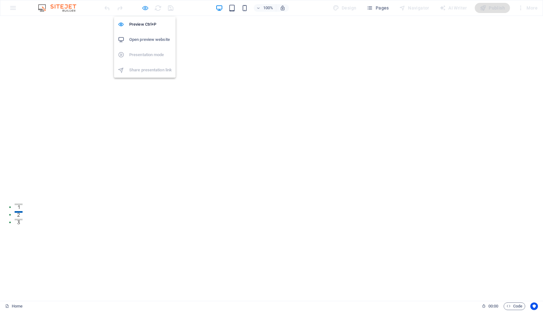
click at [145, 8] on icon "button" at bounding box center [145, 7] width 7 height 7
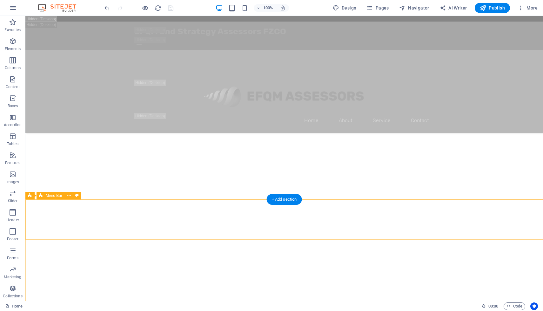
scroll to position [770, 0]
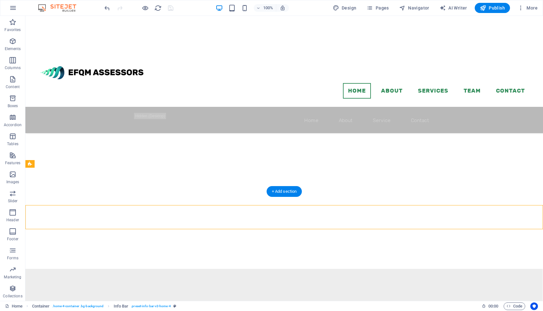
scroll to position [737, 0]
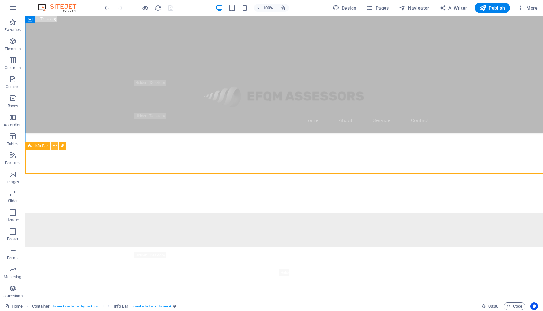
click at [56, 147] on icon at bounding box center [54, 146] width 3 height 7
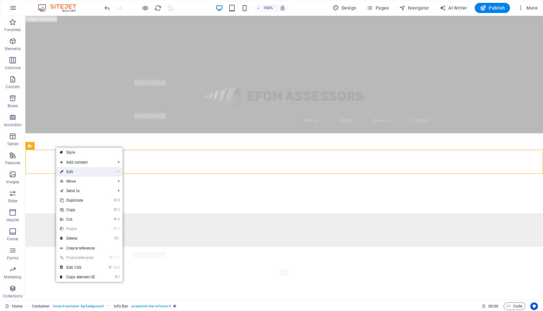
drag, startPoint x: 67, startPoint y: 171, endPoint x: 44, endPoint y: 167, distance: 22.9
click at [67, 171] on link "⏎ Edit" at bounding box center [77, 172] width 43 height 10
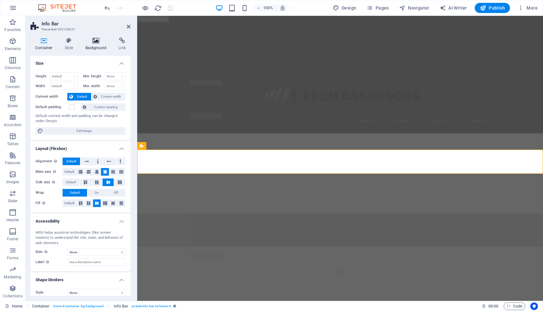
click at [92, 47] on h4 "Background" at bounding box center [97, 43] width 33 height 13
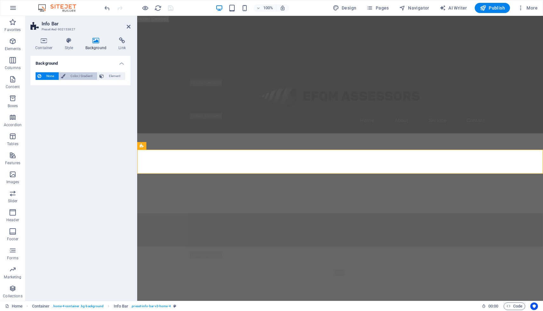
click at [68, 77] on span "Color / Gradient" at bounding box center [81, 76] width 28 height 8
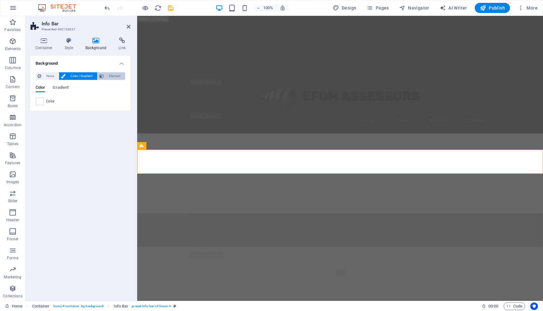
click at [112, 78] on span "Element" at bounding box center [114, 76] width 17 height 8
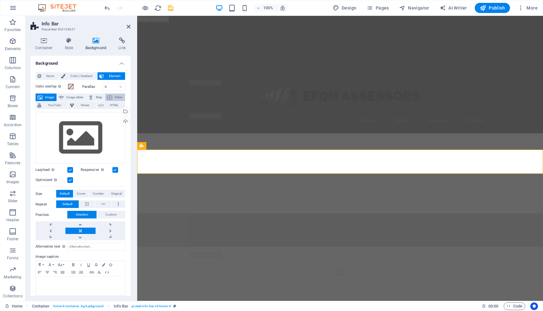
click at [116, 99] on span "Video" at bounding box center [118, 98] width 9 height 8
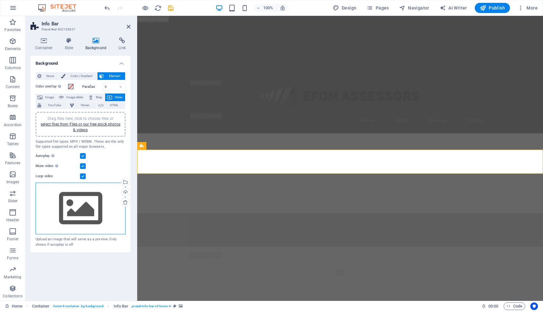
click at [76, 200] on div "Drag files here, click to choose files or select files from Files or our free s…" at bounding box center [81, 209] width 90 height 52
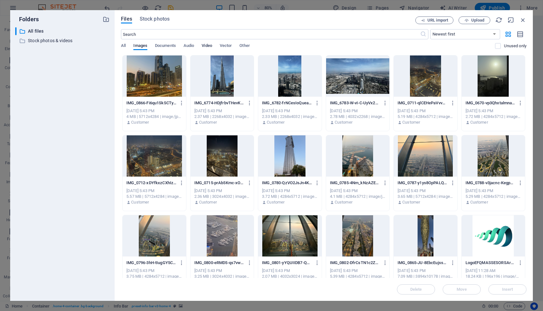
click at [209, 47] on span "Video" at bounding box center [207, 46] width 10 height 9
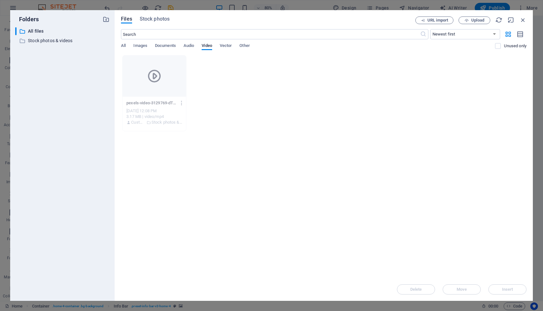
click at [150, 87] on div at bounding box center [154, 76] width 63 height 41
click at [521, 22] on icon "button" at bounding box center [522, 20] width 7 height 7
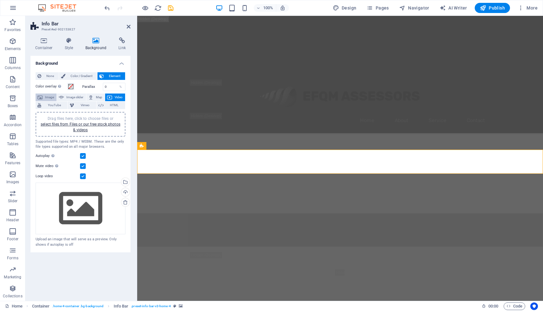
click at [44, 97] on span "Image" at bounding box center [49, 98] width 10 height 8
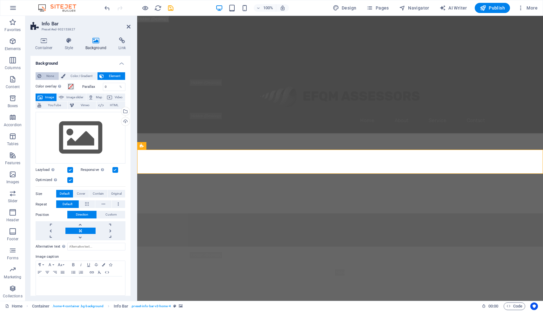
click at [48, 77] on span "None" at bounding box center [50, 76] width 14 height 8
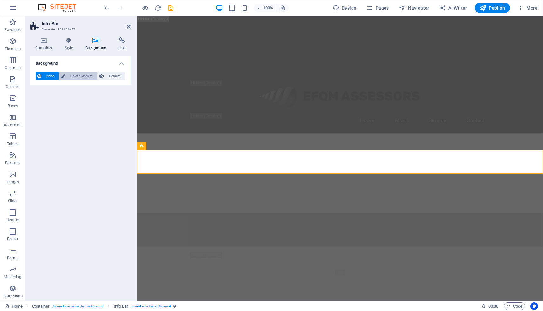
click at [76, 76] on span "Color / Gradient" at bounding box center [81, 76] width 28 height 8
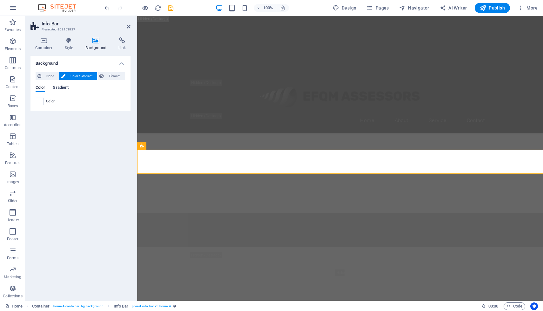
click at [63, 89] on span "Gradient" at bounding box center [61, 88] width 16 height 9
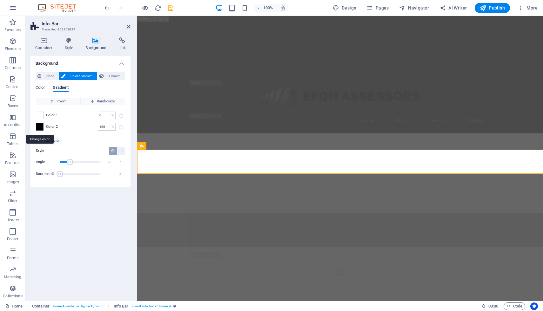
click at [41, 127] on span at bounding box center [39, 126] width 7 height 7
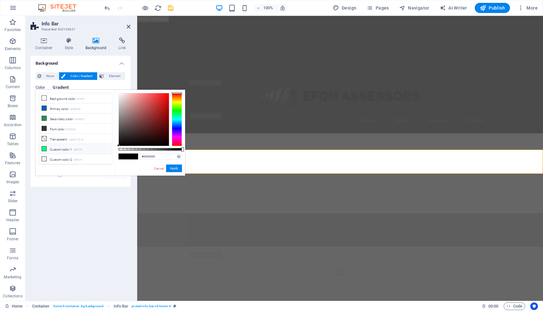
click at [43, 149] on icon at bounding box center [44, 149] width 4 height 4
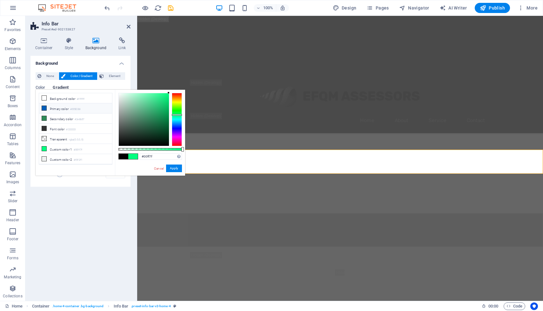
click at [45, 109] on icon at bounding box center [44, 108] width 4 height 4
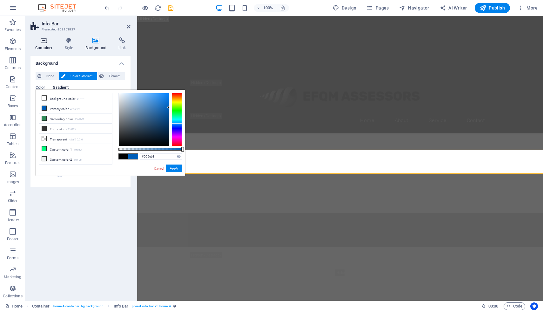
click at [42, 47] on h4 "Container" at bounding box center [45, 43] width 30 height 13
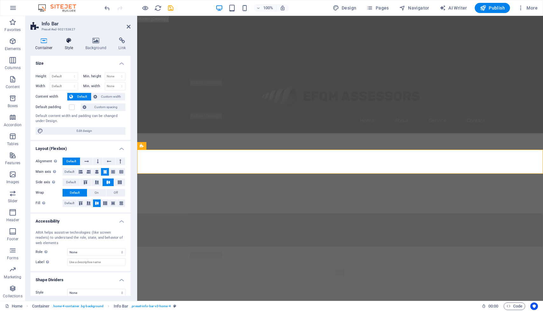
click at [66, 47] on h4 "Style" at bounding box center [70, 43] width 21 height 13
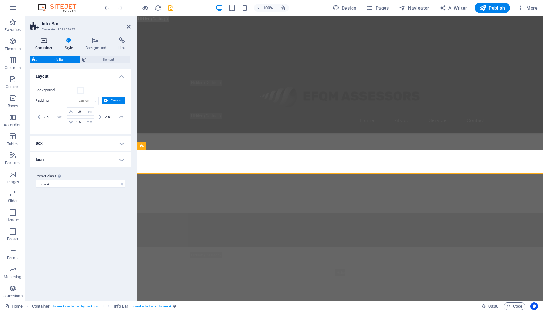
click at [46, 45] on h4 "Container" at bounding box center [45, 43] width 30 height 13
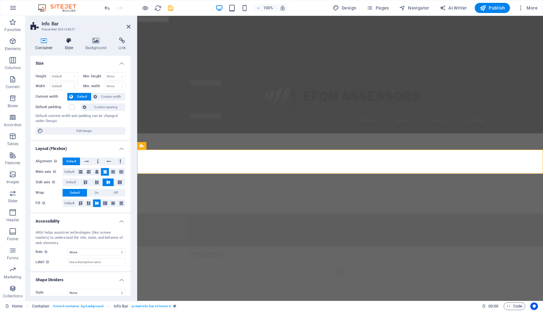
click at [70, 39] on icon at bounding box center [69, 40] width 18 height 6
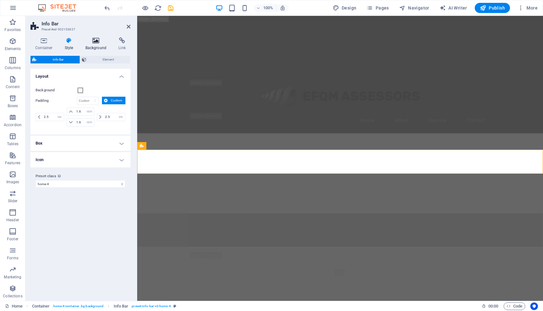
click at [94, 43] on icon at bounding box center [96, 40] width 31 height 6
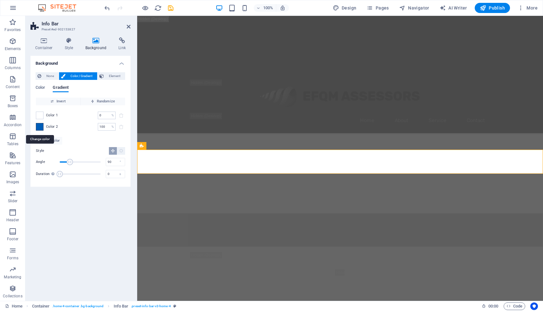
click at [40, 128] on span at bounding box center [39, 126] width 7 height 7
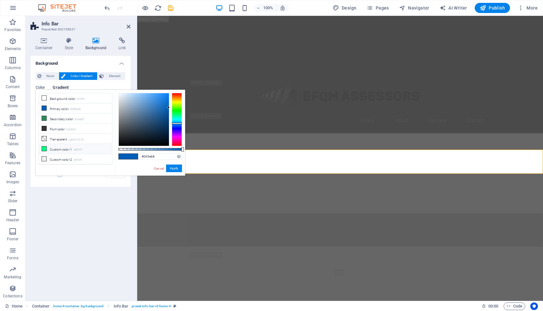
click at [43, 147] on icon at bounding box center [44, 149] width 4 height 4
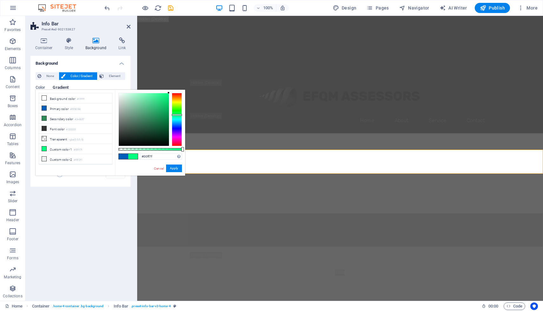
click at [110, 216] on div "Background None Color / Gradient Element Stretch background to full-width Color…" at bounding box center [80, 176] width 100 height 240
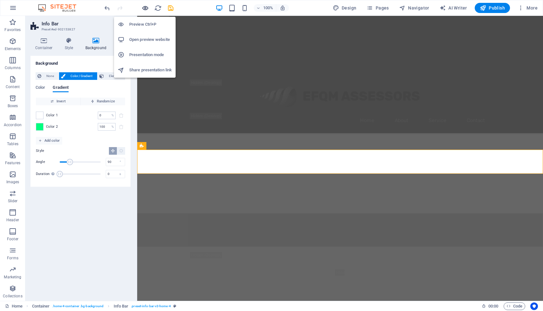
click at [146, 9] on icon "button" at bounding box center [145, 7] width 7 height 7
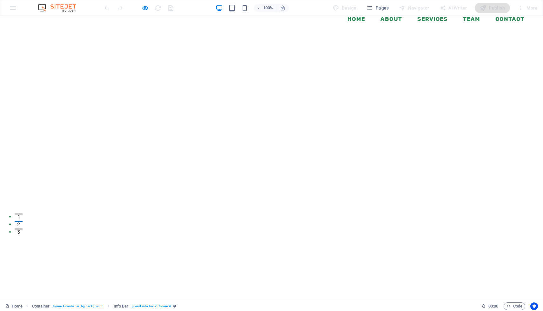
scroll to position [74, 0]
click at [235, 7] on icon "button" at bounding box center [231, 7] width 7 height 7
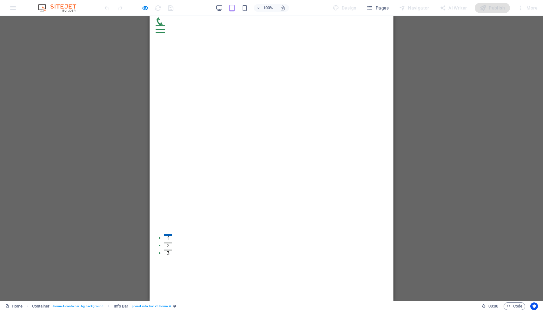
scroll to position [57, 0]
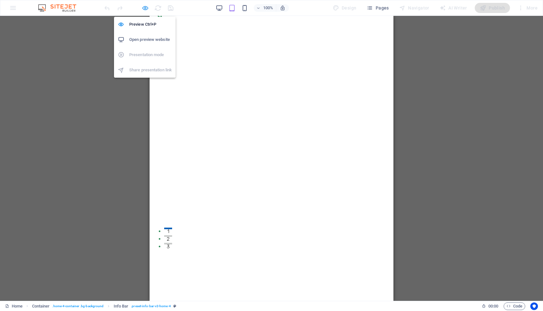
click at [146, 7] on icon "button" at bounding box center [145, 7] width 7 height 7
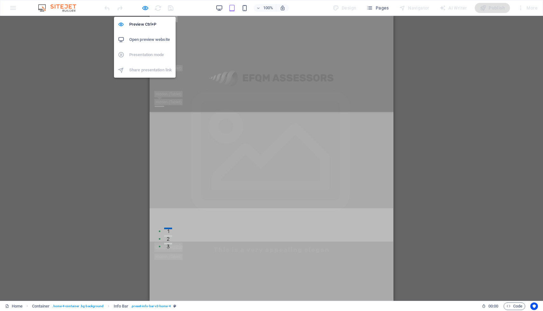
scroll to position [763, 0]
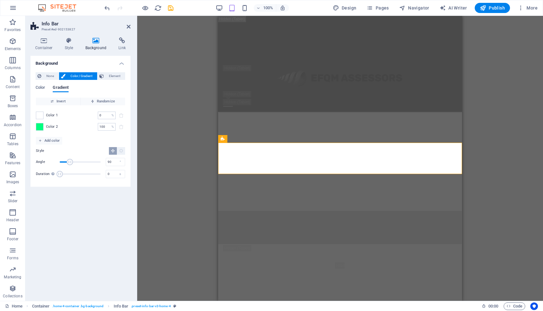
click at [79, 75] on span "Color / Gradient" at bounding box center [81, 76] width 28 height 8
click at [40, 88] on span "Color" at bounding box center [41, 88] width 10 height 9
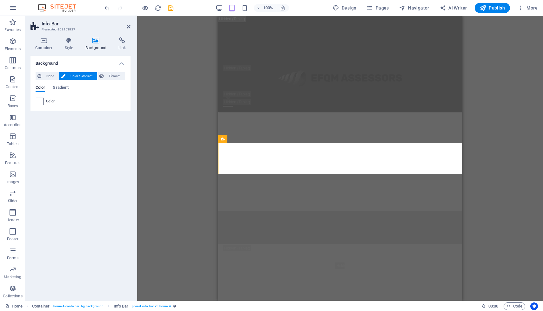
click at [41, 101] on span at bounding box center [39, 101] width 7 height 7
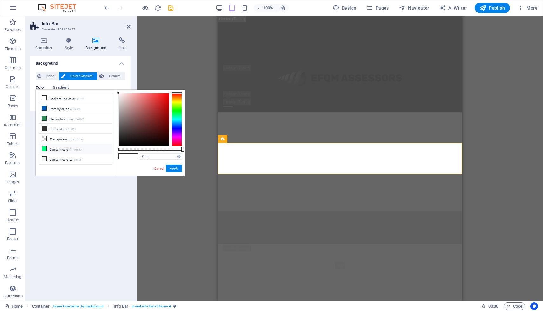
click at [44, 150] on icon at bounding box center [44, 149] width 4 height 4
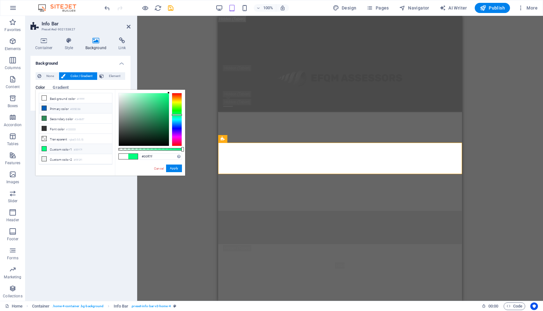
click at [45, 108] on icon at bounding box center [44, 108] width 4 height 4
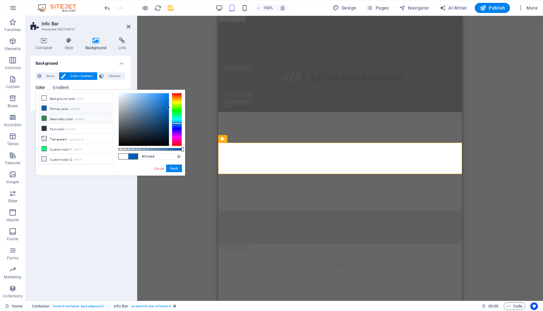
click at [45, 118] on icon at bounding box center [44, 118] width 4 height 4
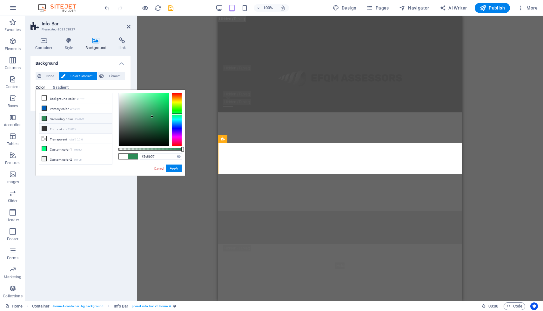
click at [43, 128] on icon at bounding box center [44, 128] width 4 height 4
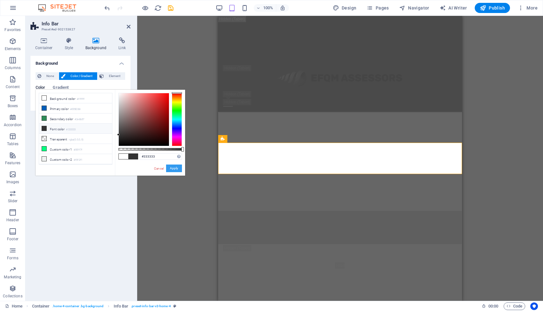
click at [177, 168] on button "Apply" at bounding box center [174, 169] width 16 height 8
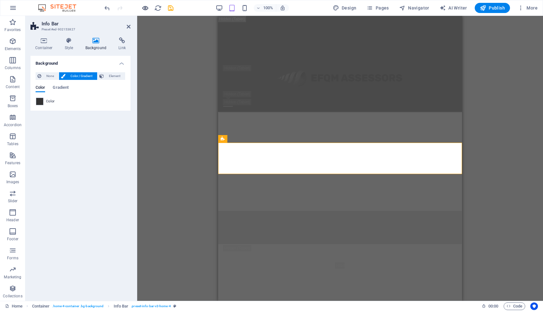
click at [146, 9] on icon "button" at bounding box center [145, 7] width 7 height 7
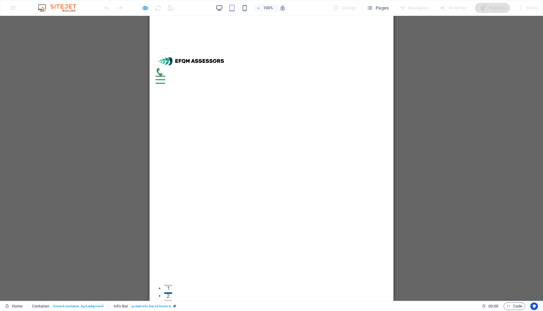
scroll to position [77, 0]
click at [450, 163] on div "H2 Banner Container Logo Menu Bar Banner Menu Bar Spacer Banner Menu Bar Banner…" at bounding box center [271, 158] width 543 height 285
click at [246, 3] on div "100%" at bounding box center [252, 8] width 73 height 10
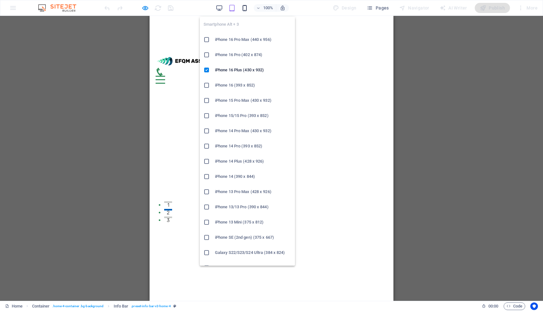
click at [246, 9] on icon "button" at bounding box center [244, 7] width 7 height 7
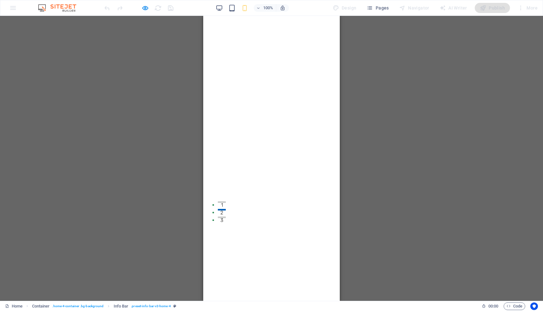
scroll to position [75, 0]
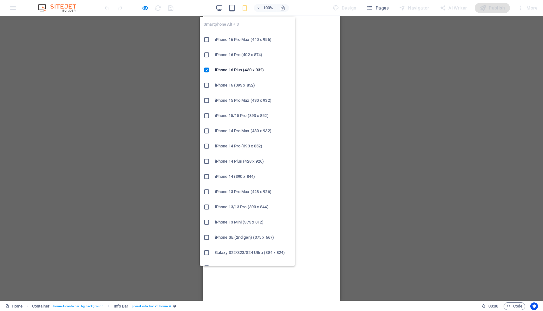
click at [248, 7] on icon "button" at bounding box center [244, 7] width 7 height 7
click at [240, 38] on h6 "iPhone 16 Pro Max (440 x 956)" at bounding box center [253, 40] width 76 height 8
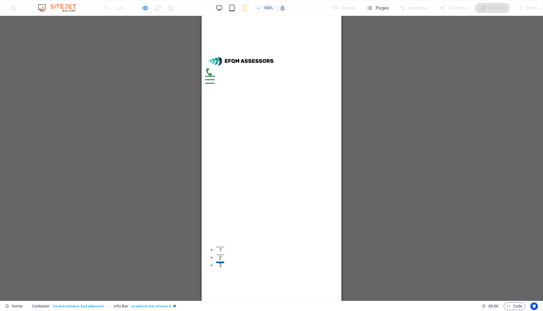
scroll to position [29, 0]
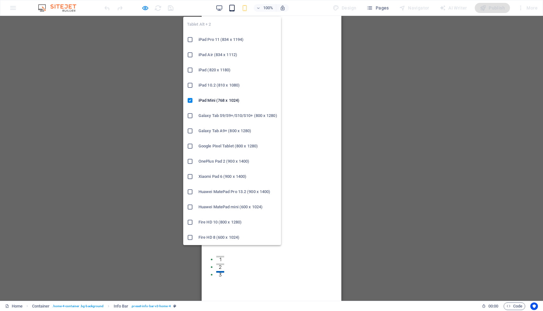
click at [233, 7] on icon "button" at bounding box center [231, 7] width 7 height 7
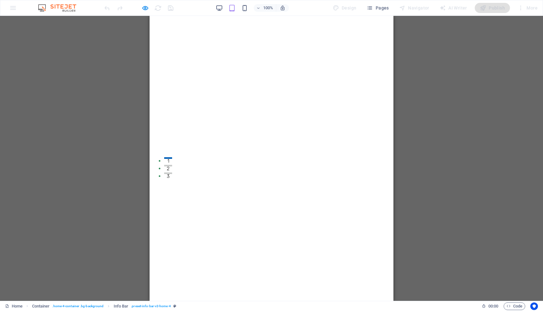
scroll to position [185, 0]
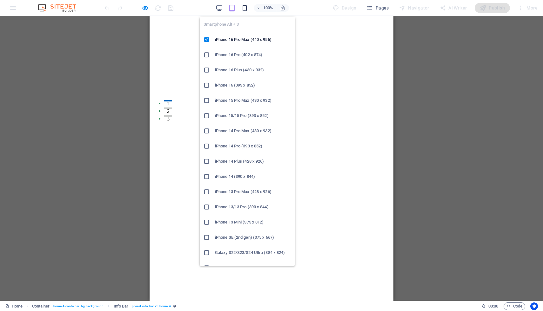
click at [245, 6] on icon "button" at bounding box center [244, 7] width 7 height 7
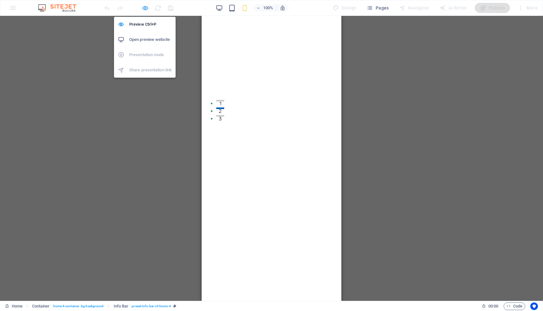
click at [147, 8] on icon "button" at bounding box center [145, 7] width 7 height 7
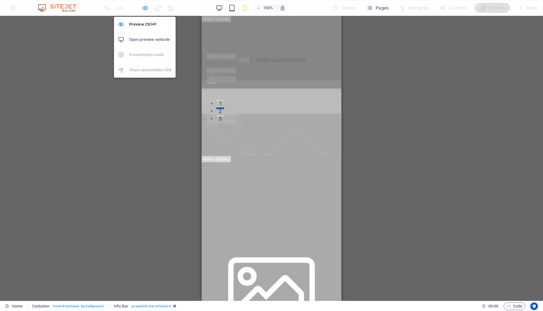
scroll to position [702, 0]
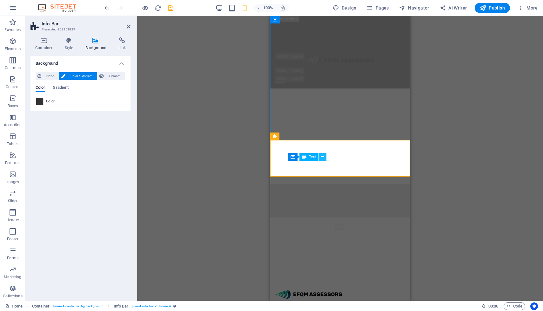
click at [323, 156] on icon at bounding box center [322, 157] width 3 height 7
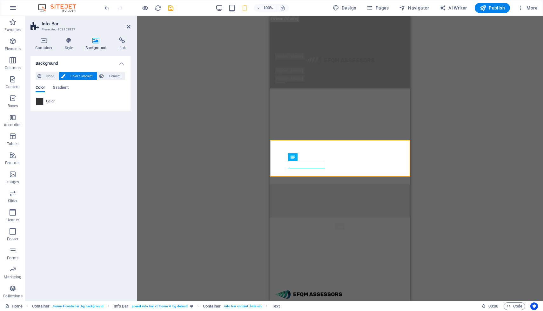
click at [71, 151] on div "Background None Color / Gradient Element Stretch background to full-width Color…" at bounding box center [80, 176] width 100 height 240
click at [202, 124] on div "Drag here to replace the existing content. Press “Ctrl” if you want to create a…" at bounding box center [340, 158] width 406 height 285
click at [455, 151] on div "Drag here to replace the existing content. Press “Ctrl” if you want to create a…" at bounding box center [340, 158] width 406 height 285
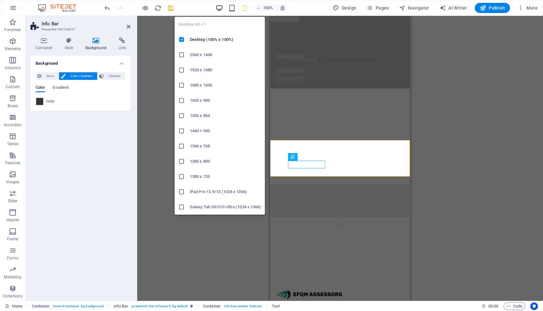
click at [220, 7] on icon "button" at bounding box center [219, 7] width 7 height 7
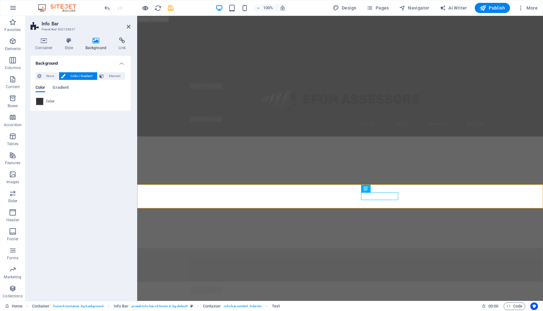
click at [145, 10] on icon "button" at bounding box center [145, 7] width 7 height 7
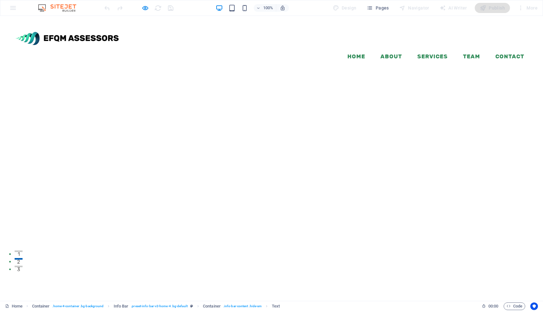
scroll to position [40, 0]
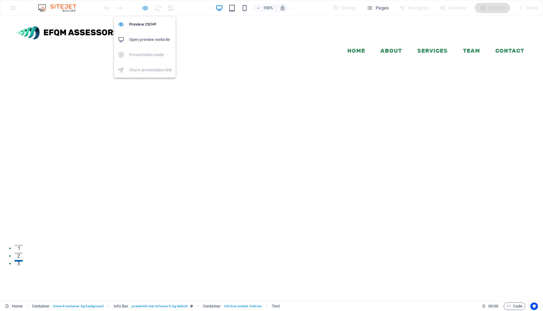
click at [144, 8] on icon "button" at bounding box center [145, 7] width 7 height 7
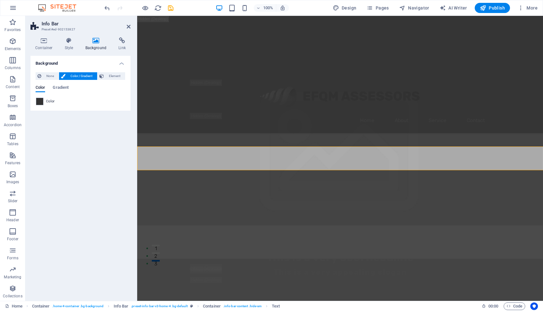
scroll to position [741, 0]
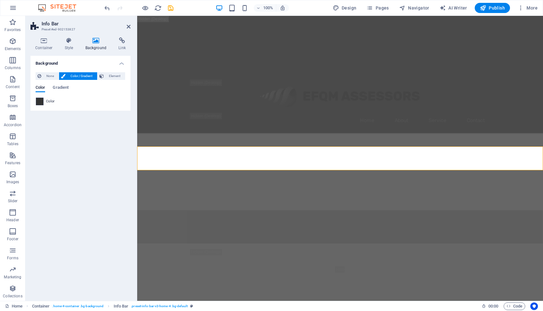
click at [40, 103] on span at bounding box center [39, 101] width 7 height 7
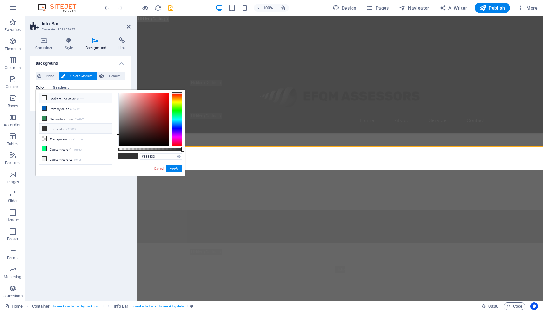
click at [44, 98] on icon at bounding box center [44, 98] width 4 height 4
type input "#ffffff"
click at [170, 168] on button "Apply" at bounding box center [174, 169] width 16 height 8
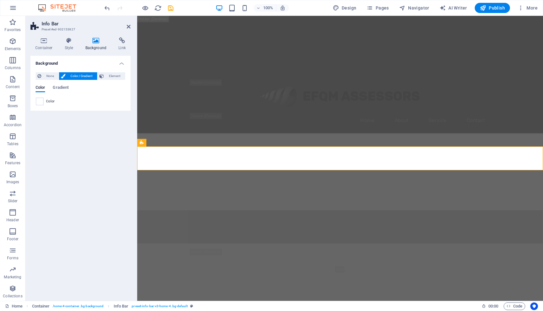
click at [93, 207] on div "Background None Color / Gradient Element Stretch background to full-width Color…" at bounding box center [80, 176] width 100 height 240
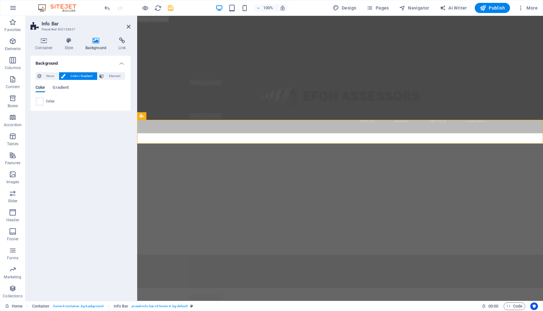
scroll to position [733, 0]
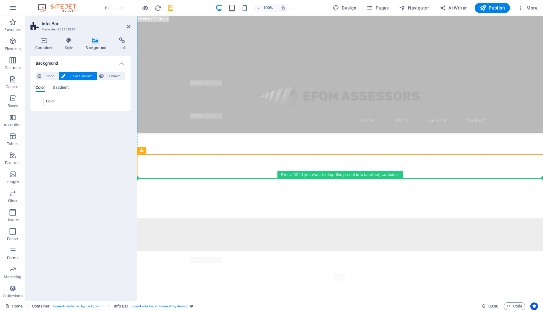
drag, startPoint x: 290, startPoint y: 166, endPoint x: 156, endPoint y: 139, distance: 136.7
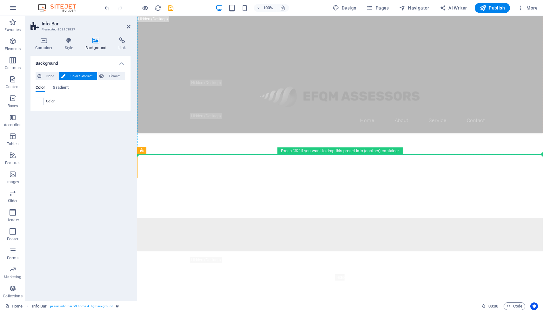
drag, startPoint x: 191, startPoint y: 161, endPoint x: 196, endPoint y: 152, distance: 10.2
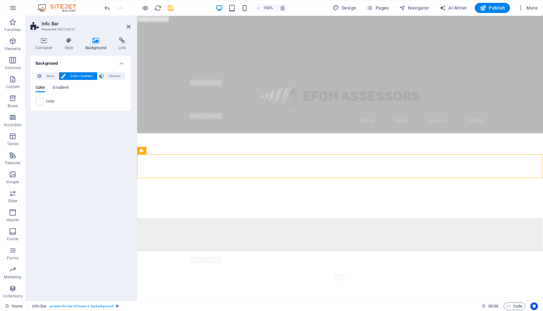
click at [110, 172] on div "Background None Color / Gradient Element Stretch background to full-width Color…" at bounding box center [80, 176] width 100 height 240
click at [67, 154] on div "Background None Color / Gradient Element Stretch background to full-width Color…" at bounding box center [80, 176] width 100 height 240
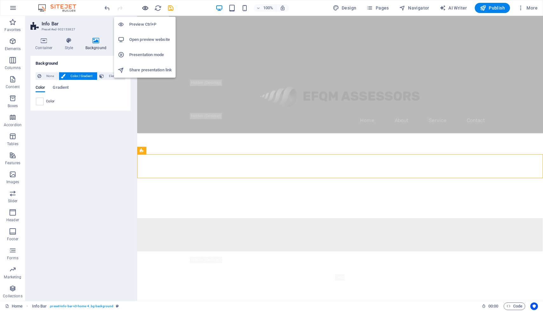
click at [145, 8] on icon "button" at bounding box center [145, 7] width 7 height 7
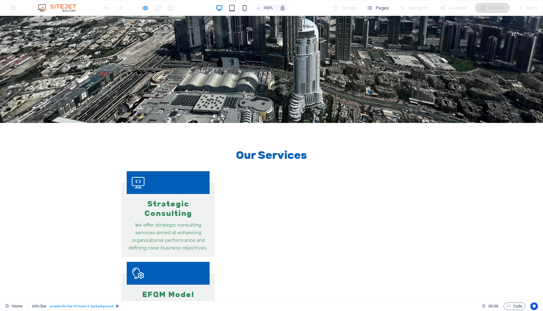
scroll to position [1209, 0]
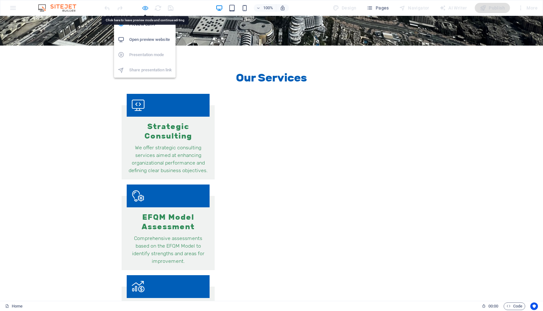
click at [145, 7] on icon "button" at bounding box center [145, 7] width 7 height 7
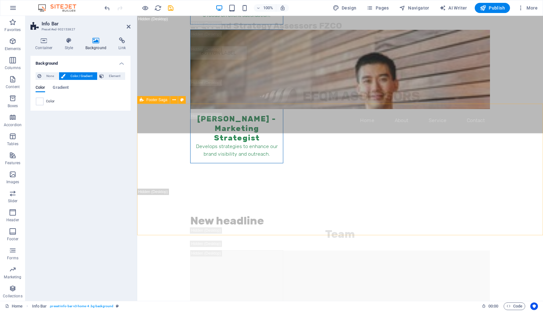
scroll to position [9111, 0]
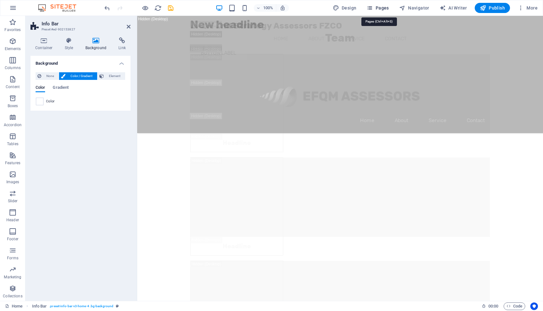
click at [379, 9] on span "Pages" at bounding box center [377, 8] width 22 height 6
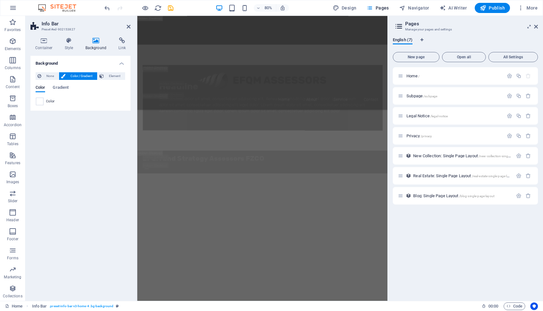
scroll to position [590, 0]
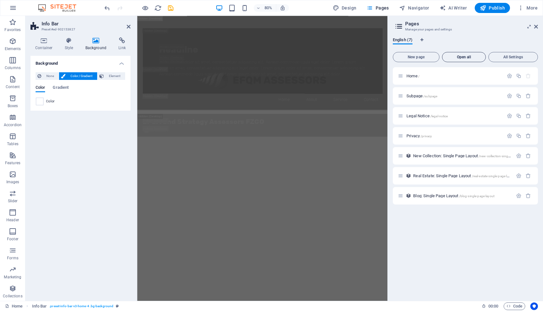
click at [453, 57] on span "Open all" at bounding box center [464, 57] width 38 height 4
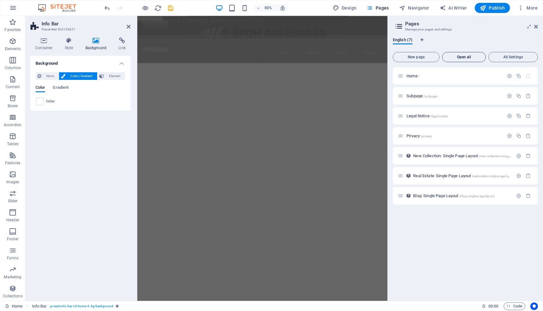
scroll to position [0, 0]
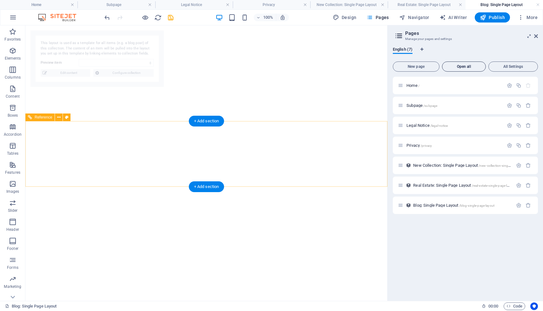
select select "68b82a810bcdff60300e9a31"
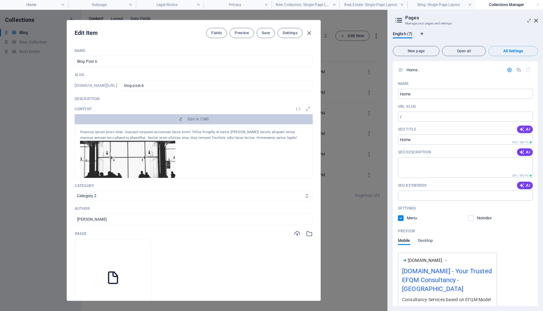
click at [308, 35] on icon "button" at bounding box center [308, 33] width 7 height 7
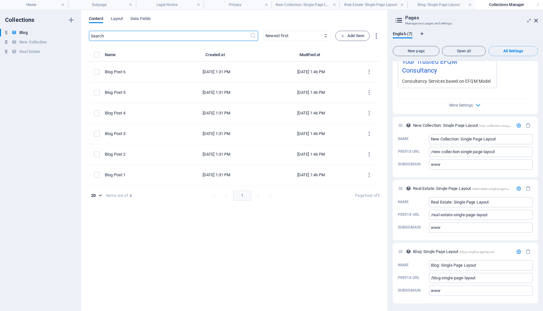
click at [216, 273] on div "​ Newest first Oldest first Last modified Name (ascending) Name (descending) Sl…" at bounding box center [234, 168] width 291 height 274
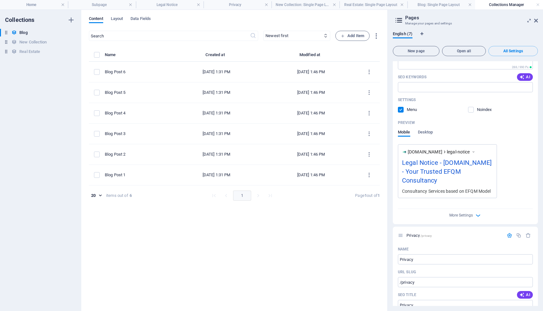
scroll to position [204, 0]
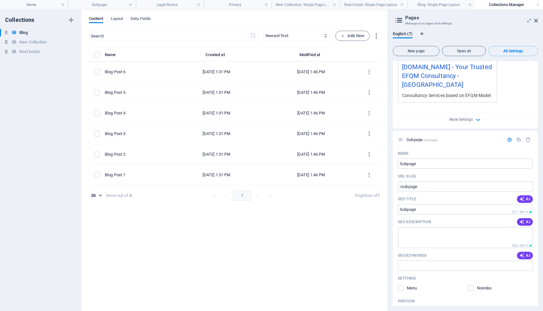
click at [401, 21] on icon at bounding box center [399, 20] width 10 height 9
click at [537, 19] on icon at bounding box center [536, 20] width 4 height 5
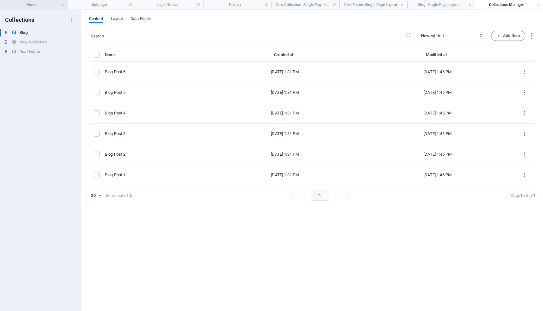
click at [35, 3] on h4 "Home" at bounding box center [34, 4] width 68 height 7
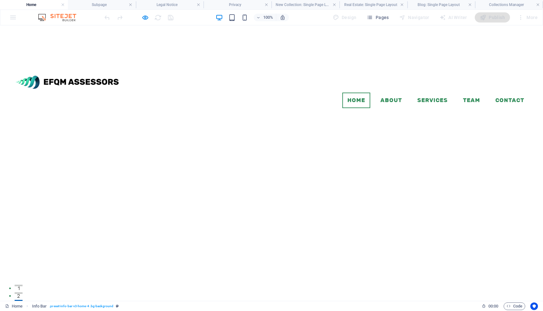
scroll to position [146, 0]
click at [109, 6] on h4 "Subpage" at bounding box center [102, 4] width 68 height 7
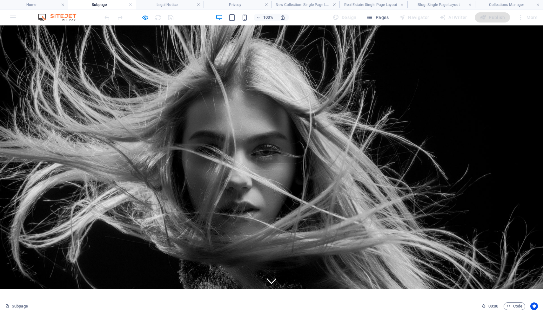
scroll to position [0, 0]
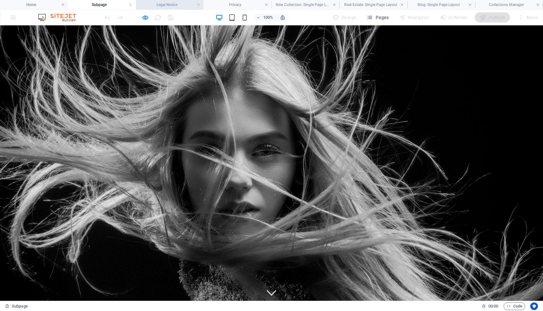
click at [167, 8] on h4 "Legal Notice" at bounding box center [170, 4] width 68 height 7
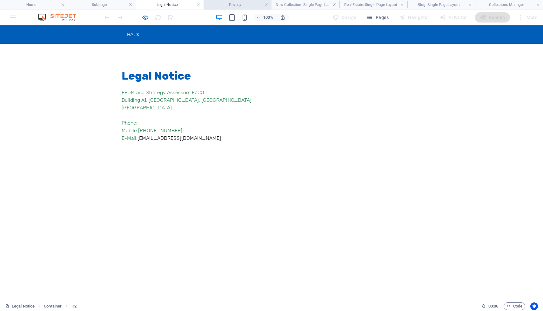
click at [234, 4] on h4 "Privacy" at bounding box center [237, 4] width 68 height 7
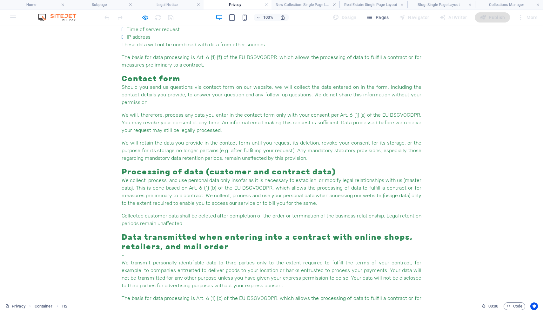
scroll to position [1170, 0]
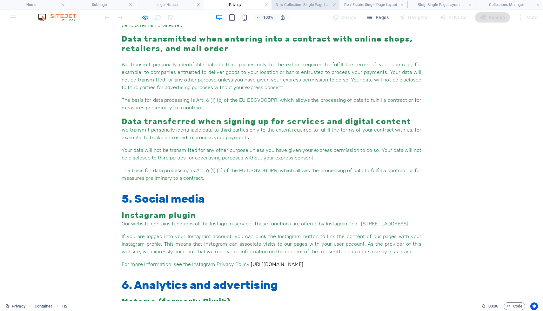
click at [287, 2] on h4 "New Collection: Single Page Layout" at bounding box center [305, 4] width 68 height 7
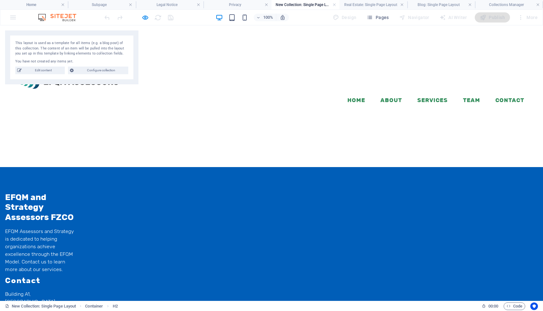
scroll to position [0, 0]
click at [335, 7] on link at bounding box center [334, 5] width 4 height 6
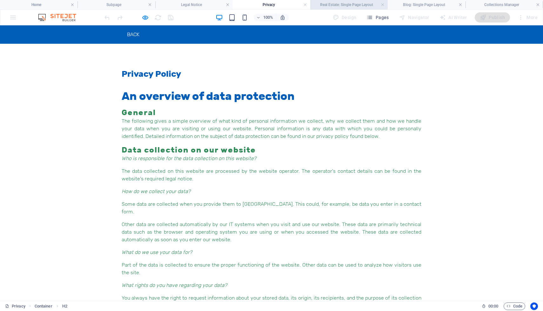
click at [356, 4] on h4 "Real Estate: Single Page Layout" at bounding box center [348, 4] width 77 height 7
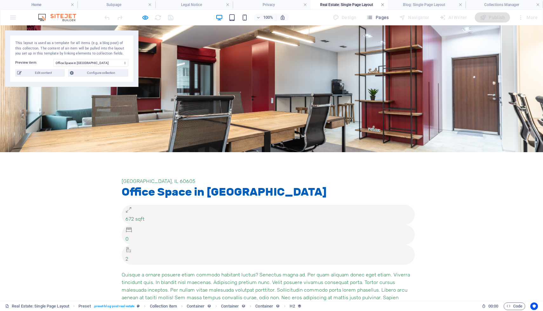
click at [384, 4] on link at bounding box center [383, 5] width 4 height 6
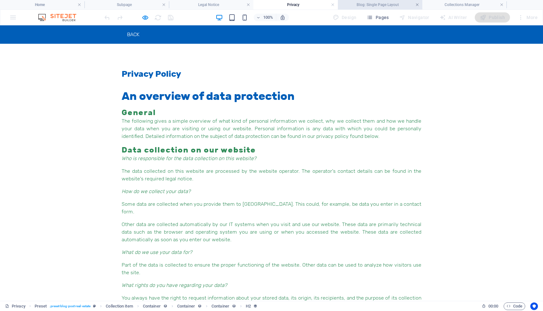
click at [418, 4] on link at bounding box center [417, 5] width 4 height 6
click at [54, 4] on h4 "Home" at bounding box center [42, 4] width 84 height 7
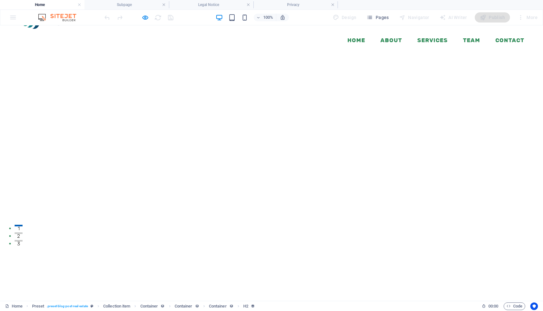
scroll to position [83, 0]
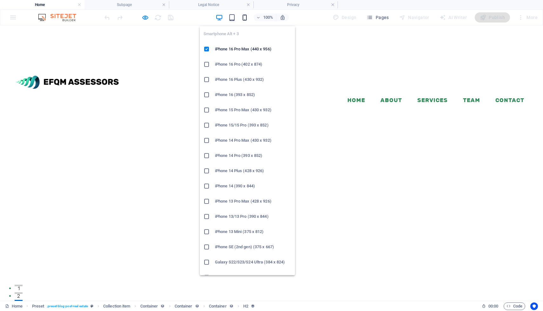
click at [246, 17] on icon "button" at bounding box center [244, 17] width 7 height 7
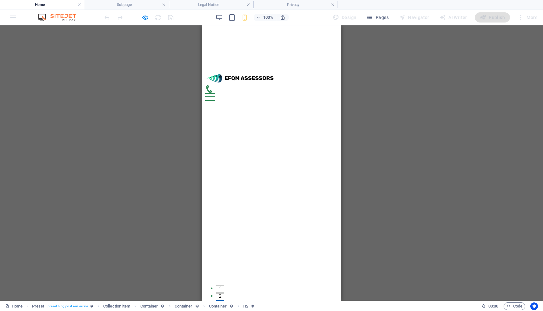
click at [148, 113] on div "H2 Banner Container Menu Bar Logo Menu Bar Banner Menu Bar Spacer Banner Menu B…" at bounding box center [271, 163] width 543 height 276
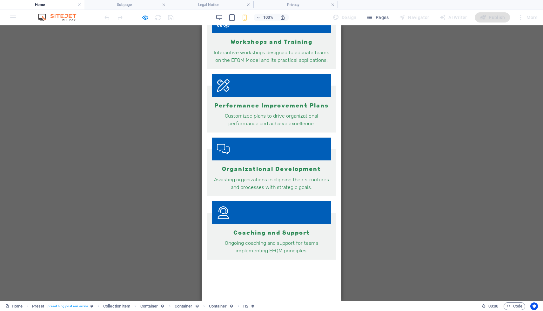
scroll to position [2013, 0]
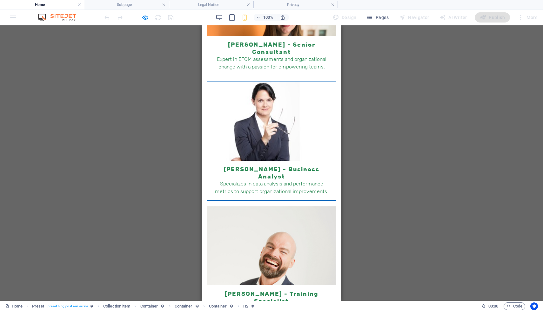
drag, startPoint x: 247, startPoint y: 97, endPoint x: 274, endPoint y: 97, distance: 26.7
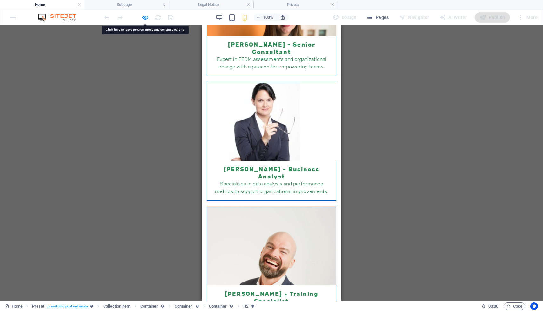
drag, startPoint x: 276, startPoint y: 97, endPoint x: 250, endPoint y: 97, distance: 26.0
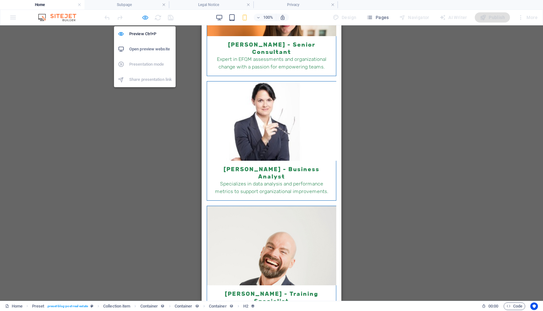
click at [145, 14] on icon "button" at bounding box center [145, 17] width 7 height 7
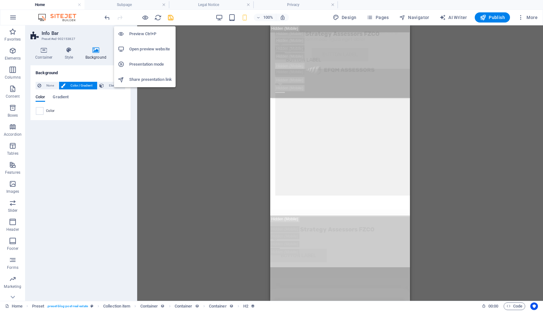
scroll to position [13362, 0]
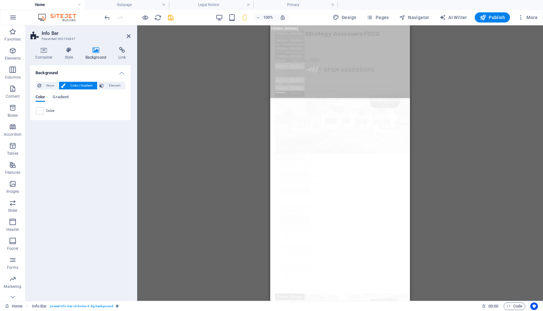
drag, startPoint x: 313, startPoint y: 168, endPoint x: 485, endPoint y: 167, distance: 171.7
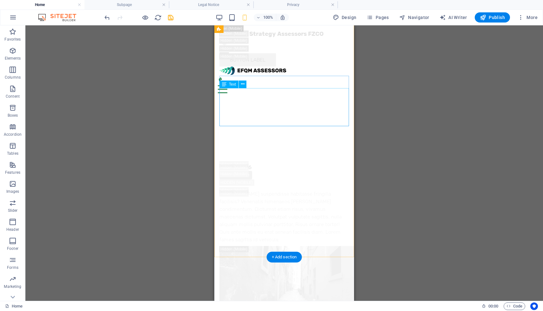
scroll to position [14046, 0]
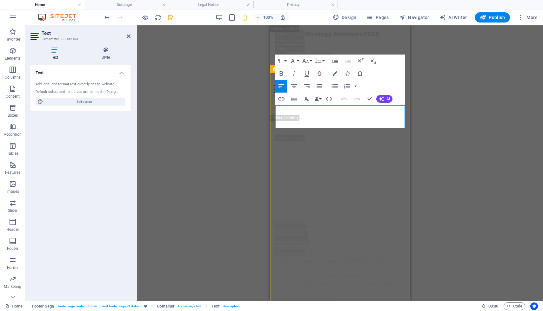
drag, startPoint x: 343, startPoint y: 111, endPoint x: 315, endPoint y: 110, distance: 28.6
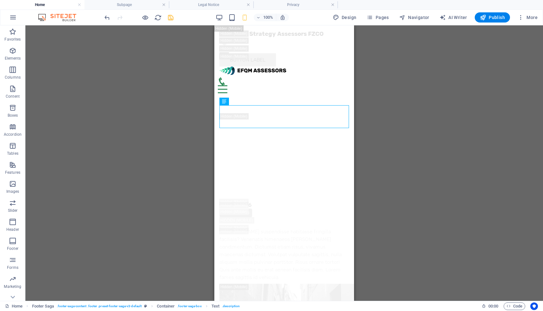
click at [172, 17] on icon "save" at bounding box center [170, 17] width 7 height 7
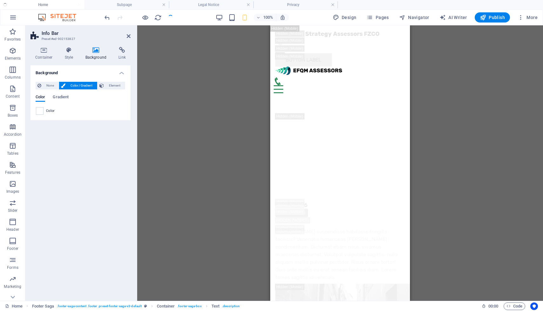
checkbox input "false"
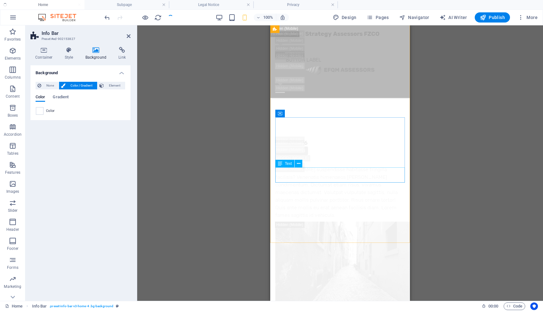
scroll to position [14170, 0]
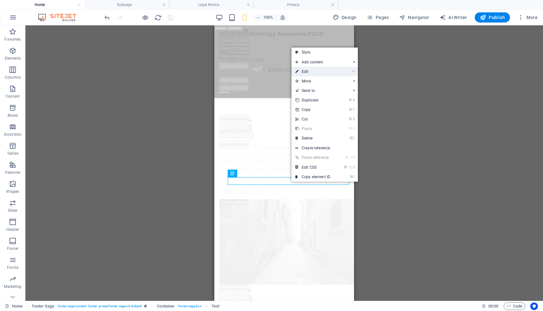
click at [305, 69] on link "⏎ Edit" at bounding box center [312, 72] width 43 height 10
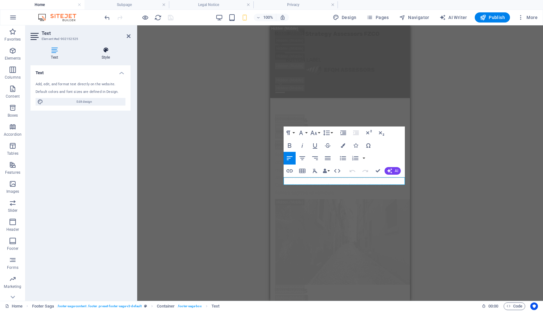
click at [107, 55] on h4 "Style" at bounding box center [106, 53] width 50 height 13
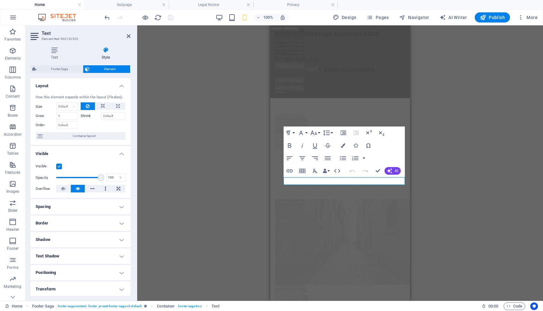
click at [481, 108] on div "H2 Banner Container Menu Bar Logo Menu Bar Banner Menu Bar Spacer Banner Menu B…" at bounding box center [340, 163] width 406 height 276
click at [291, 171] on icon "button" at bounding box center [290, 171] width 8 height 8
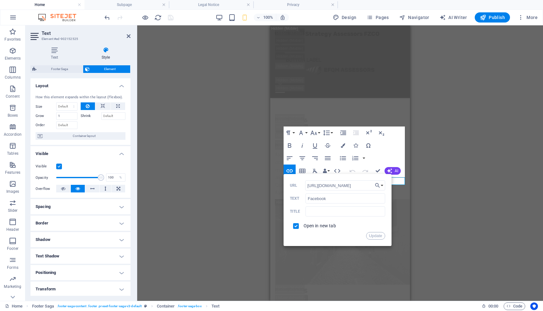
click at [441, 162] on div "H2 Banner Container Menu Bar Logo Menu Bar Banner Menu Bar Spacer Banner Menu B…" at bounding box center [340, 163] width 406 height 276
click at [214, 136] on div "H2 Banner Container Menu Bar Logo Menu Bar Banner Menu Bar Spacer Banner Menu B…" at bounding box center [340, 163] width 406 height 276
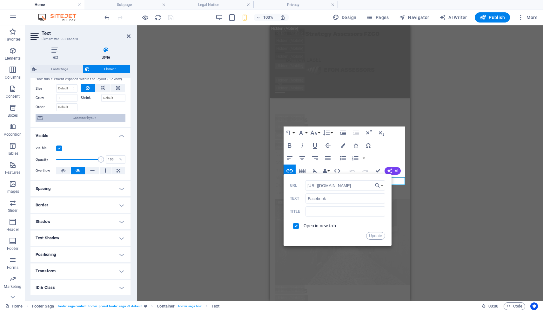
scroll to position [44, 0]
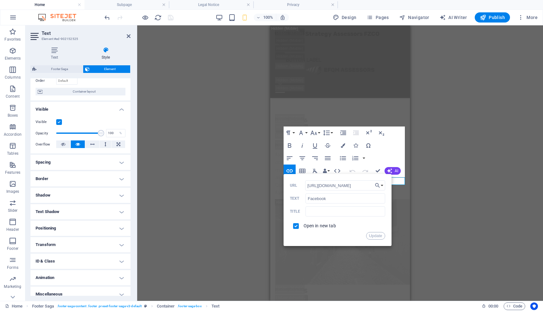
click at [245, 100] on div "H2 Banner Container Menu Bar Logo Menu Bar Banner Menu Bar Spacer Banner Menu B…" at bounding box center [340, 163] width 406 height 276
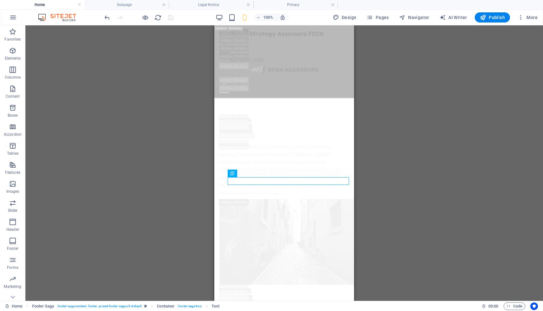
click at [372, 145] on div "H2 Banner Container Menu Bar Logo Menu Bar Banner Menu Bar Spacer Banner Menu B…" at bounding box center [283, 163] width 517 height 276
click at [389, 150] on div "H2 Banner Container Menu Bar Logo Menu Bar Banner Menu Bar Spacer Banner Menu B…" at bounding box center [283, 163] width 517 height 276
